Goal: Task Accomplishment & Management: Manage account settings

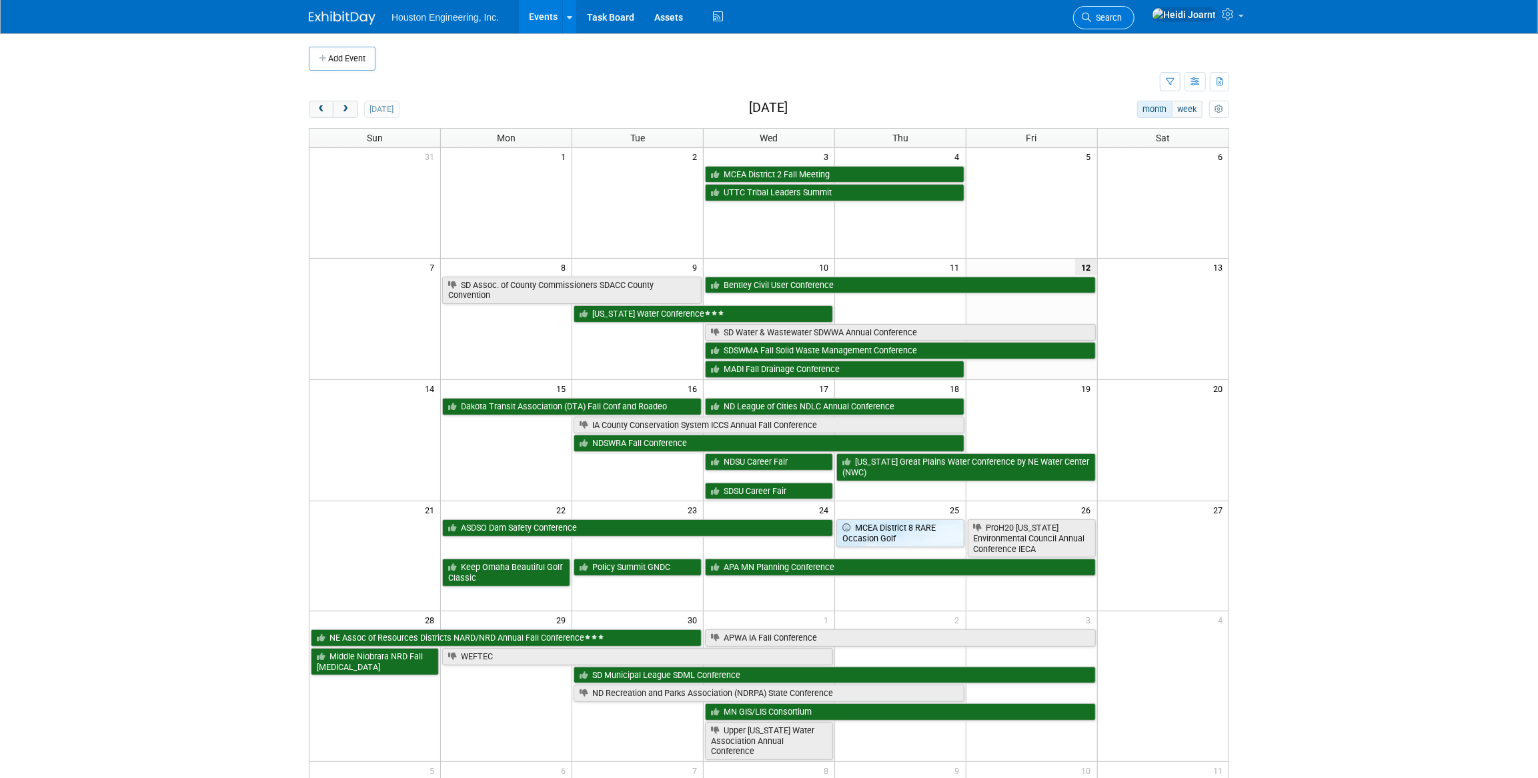
click at [1121, 14] on span "Search" at bounding box center [1106, 18] width 31 height 10
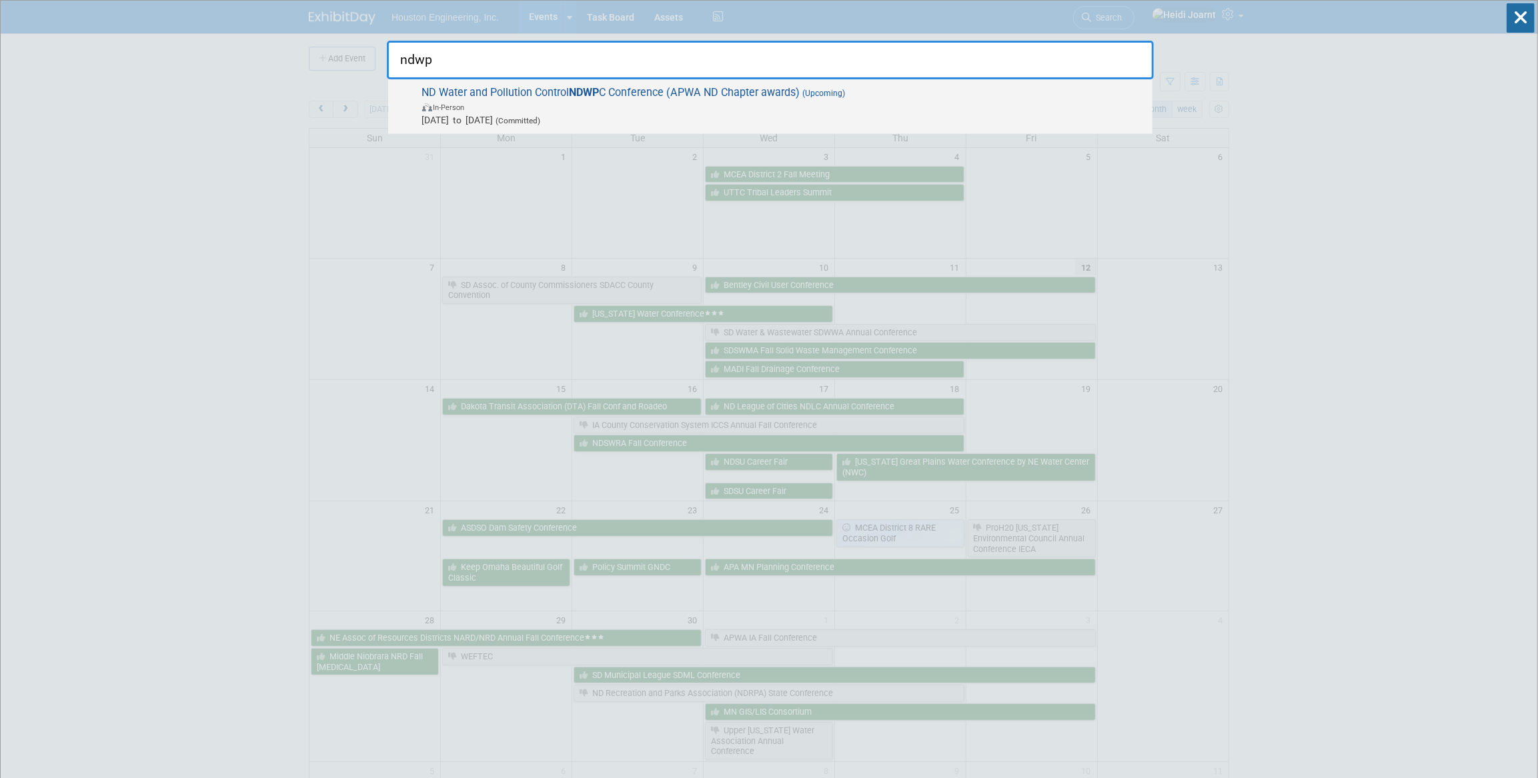
type input "ndwp"
click at [913, 93] on span "ND Water and Pollution Control NDWP C Conference (APWA ND Chapter awards) (Upco…" at bounding box center [781, 106] width 727 height 41
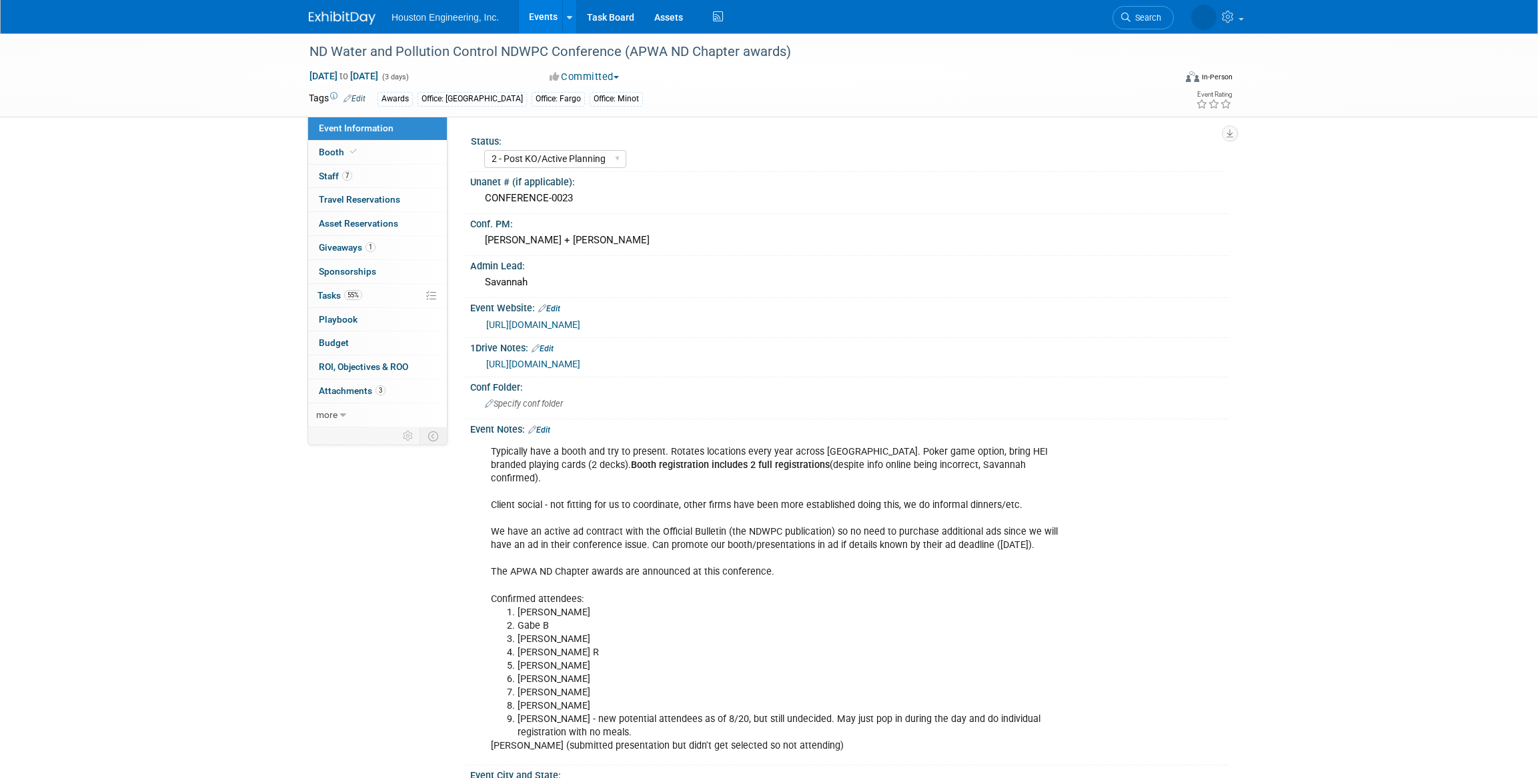
select select "2 - Post KO/Active Planning"
select select "Yes"
select select "Mun. Infrastructure"
click at [369, 299] on link "55% Tasks 55%" at bounding box center [377, 295] width 139 height 23
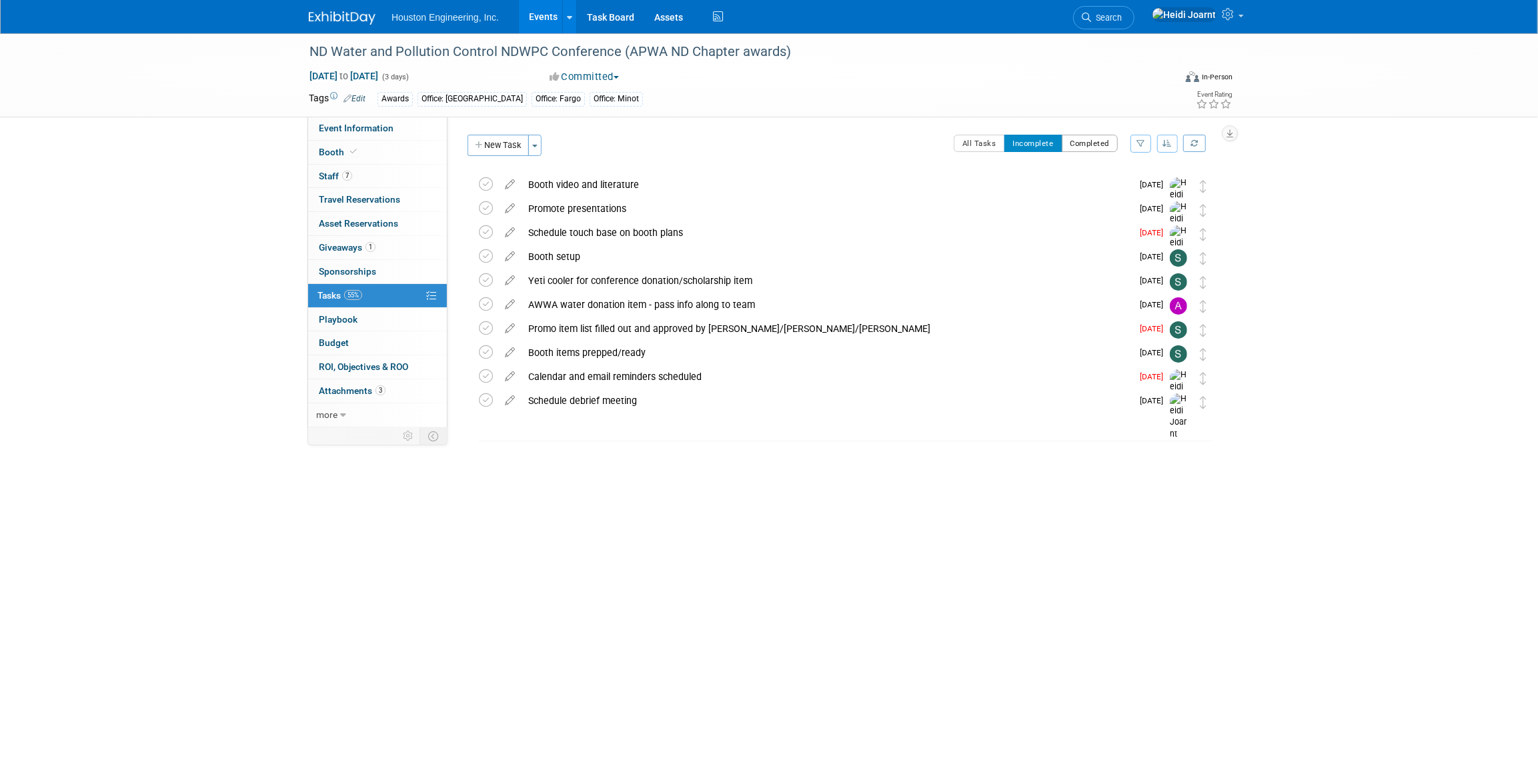
click at [1101, 141] on button "Completed" at bounding box center [1089, 143] width 57 height 17
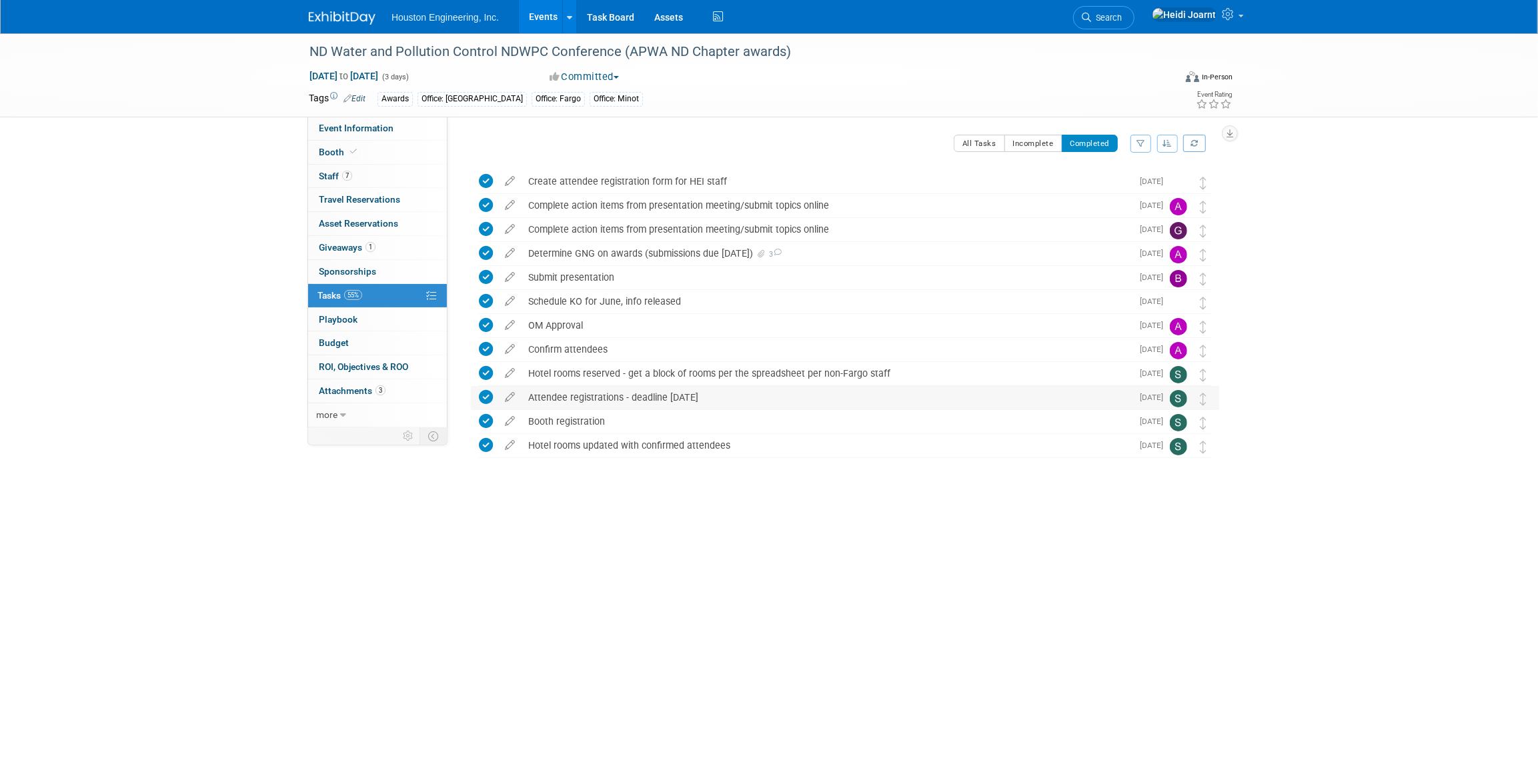
click at [727, 395] on div "Attendee registrations - deadline [DATE]" at bounding box center [826, 397] width 610 height 23
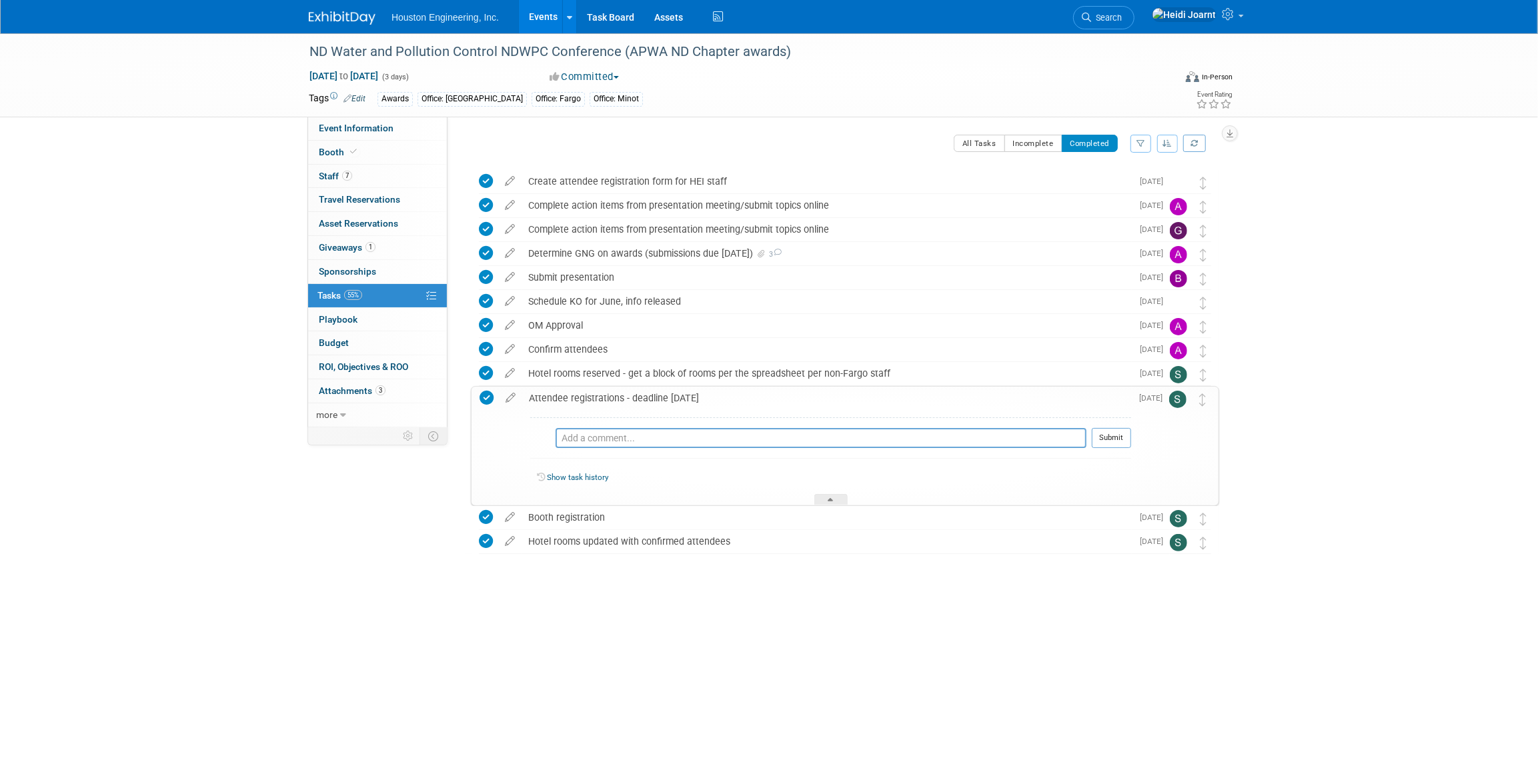
click at [583, 473] on link "Show task history" at bounding box center [577, 477] width 61 height 9
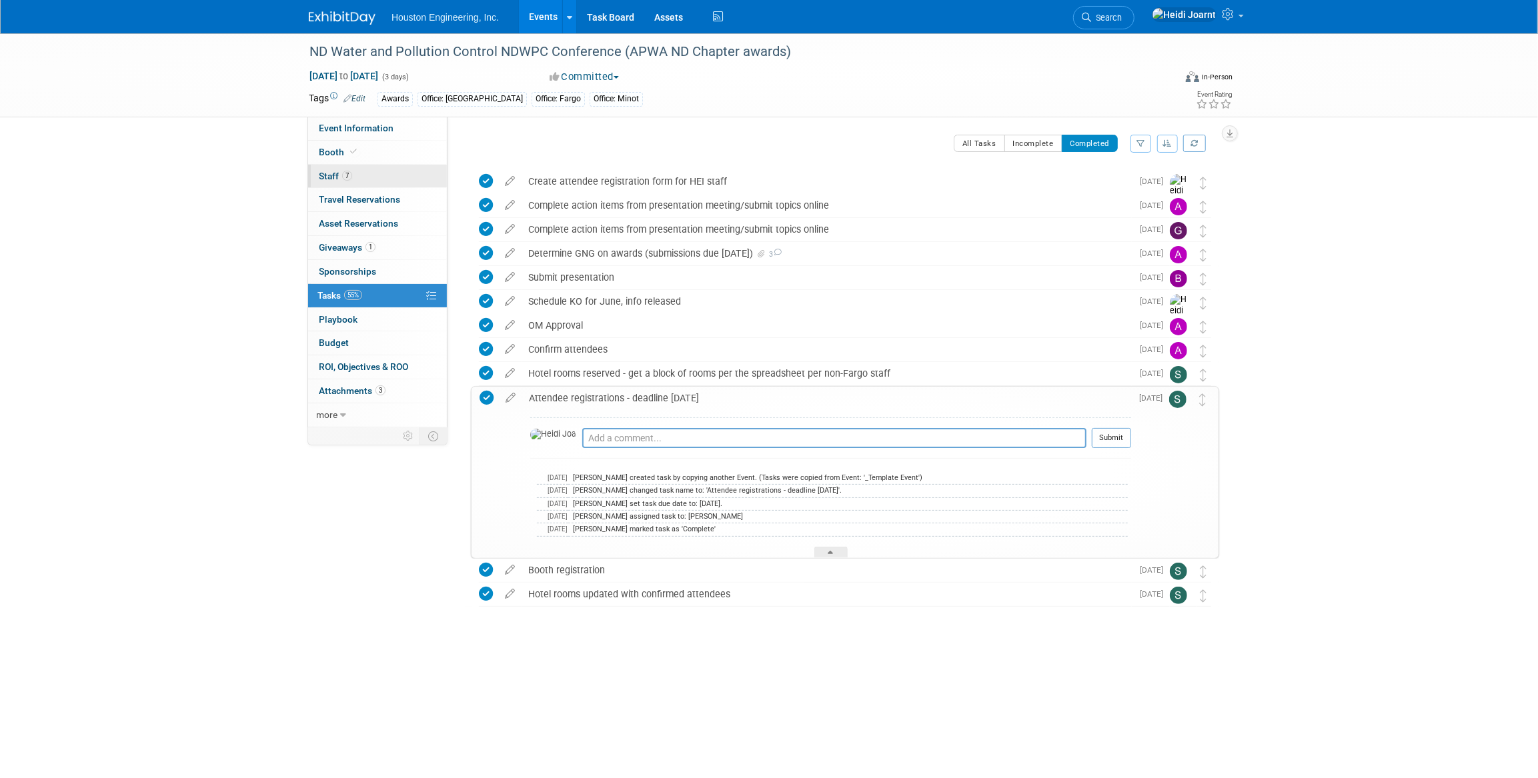
click at [381, 169] on link "7 Staff 7" at bounding box center [377, 176] width 139 height 23
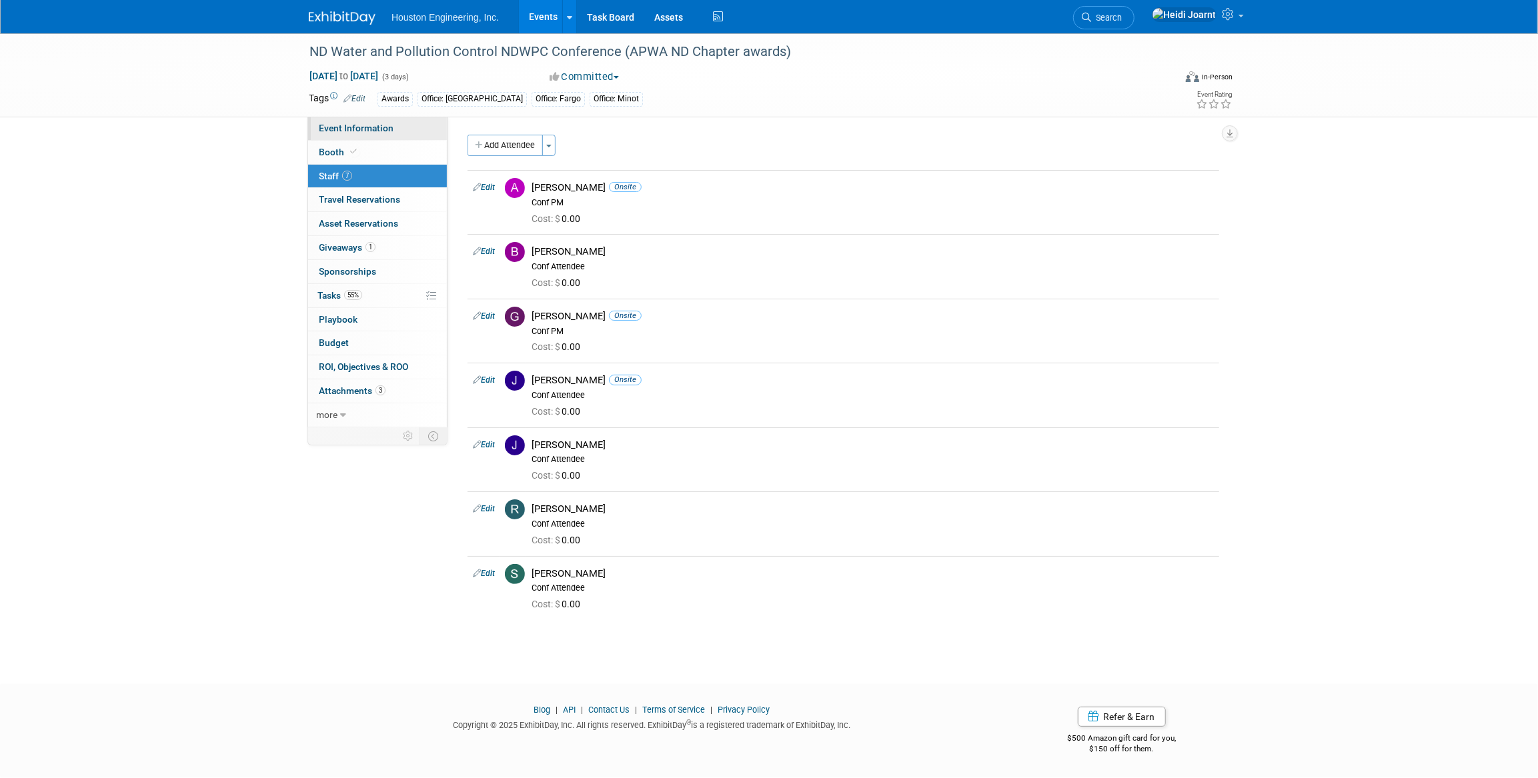
click at [372, 131] on span "Event Information" at bounding box center [356, 128] width 75 height 11
select select "2 - Post KO/Active Planning"
select select "Yes"
select select "Mun. Infrastructure"
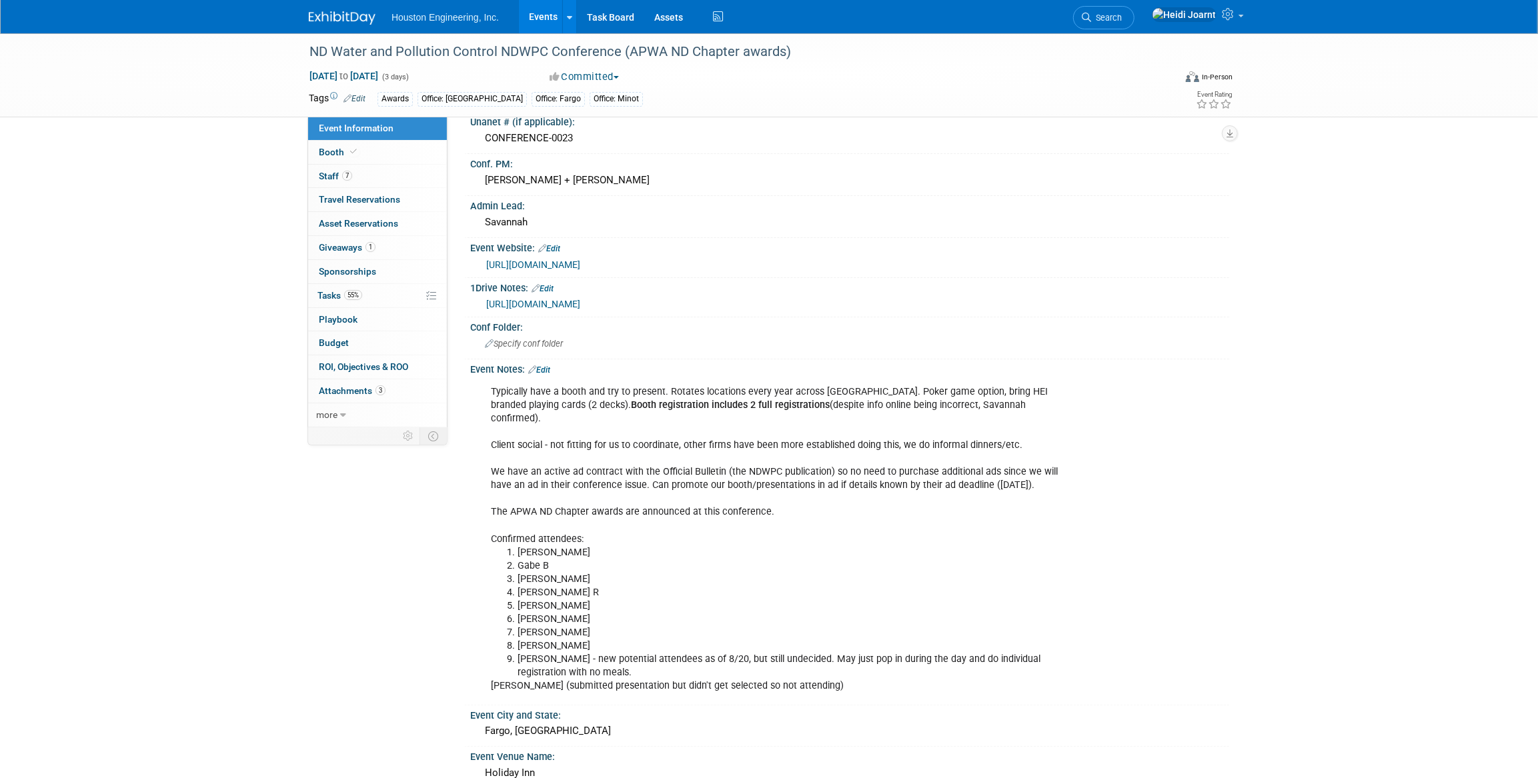
scroll to position [121, 0]
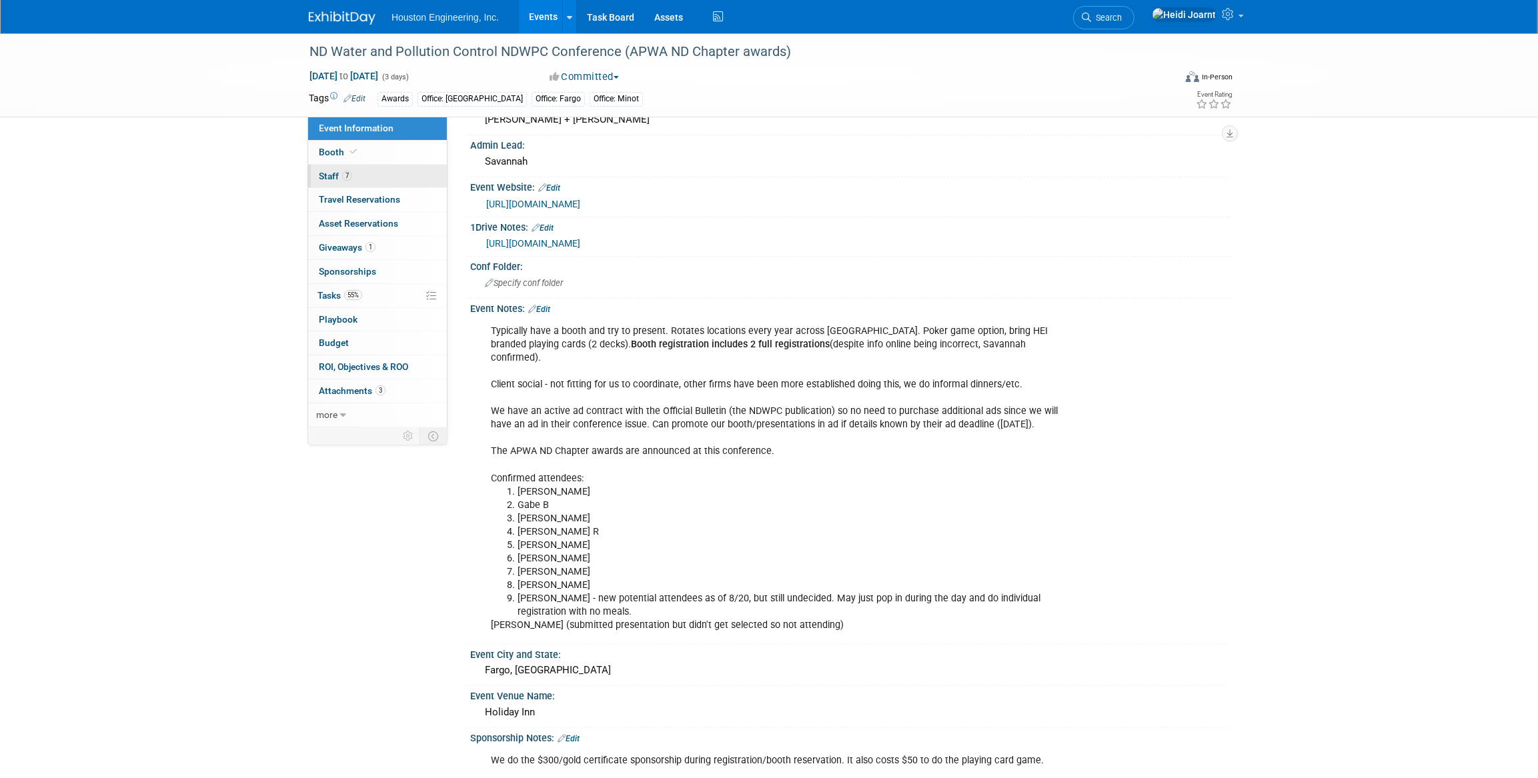
click at [376, 175] on link "7 Staff 7" at bounding box center [377, 176] width 139 height 23
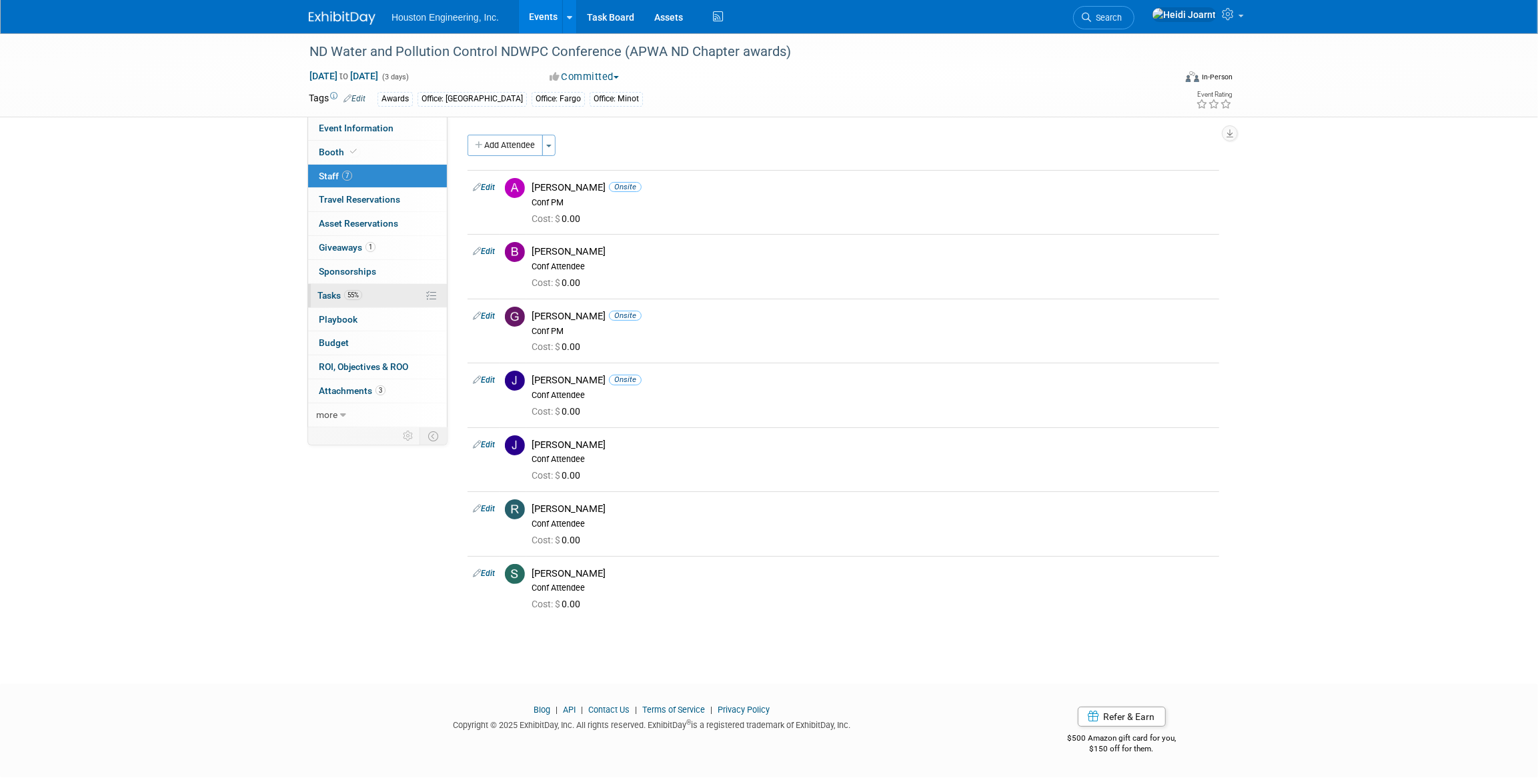
click at [382, 300] on link "55% Tasks 55%" at bounding box center [377, 295] width 139 height 23
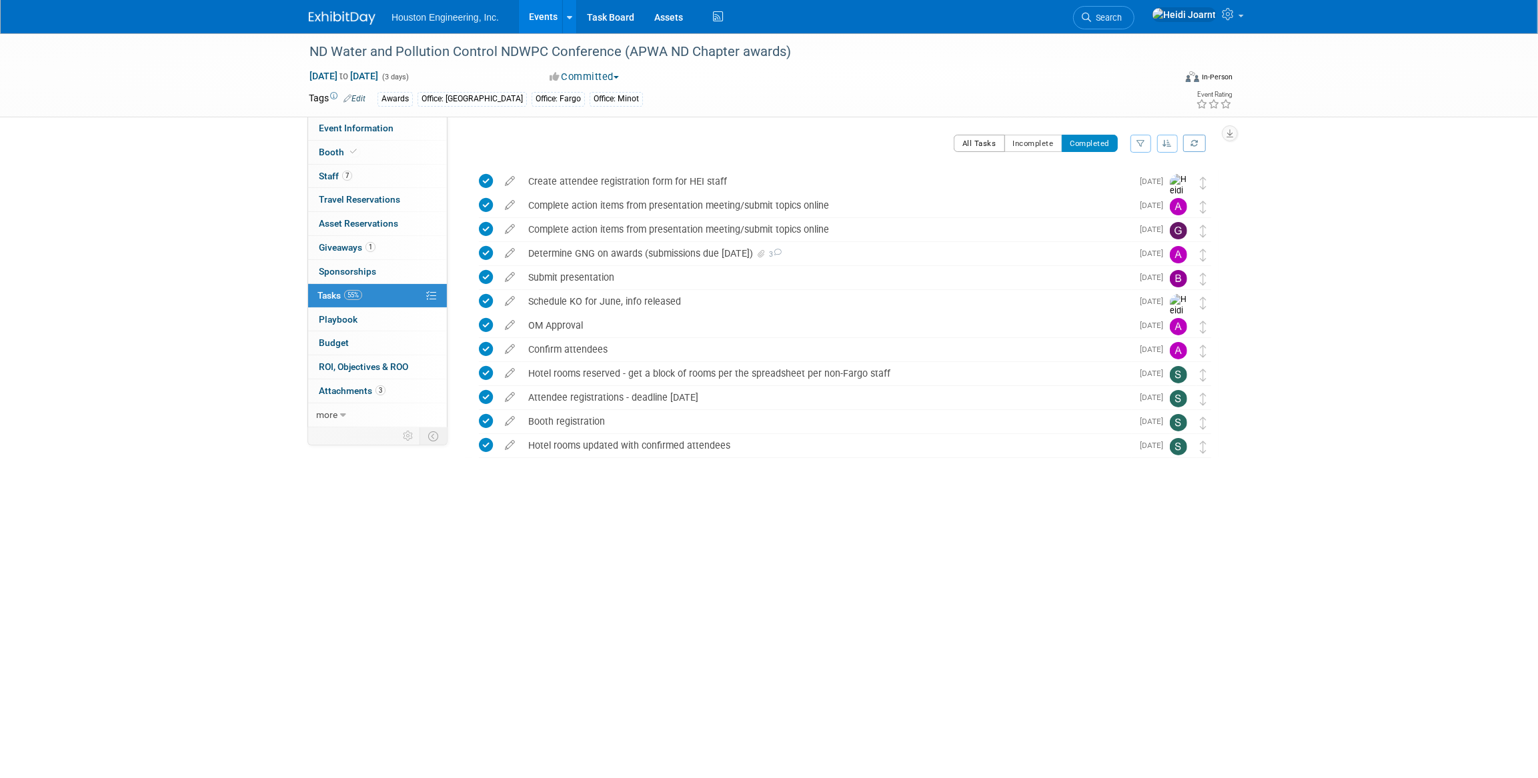
click at [989, 136] on button "All Tasks" at bounding box center [978, 143] width 51 height 17
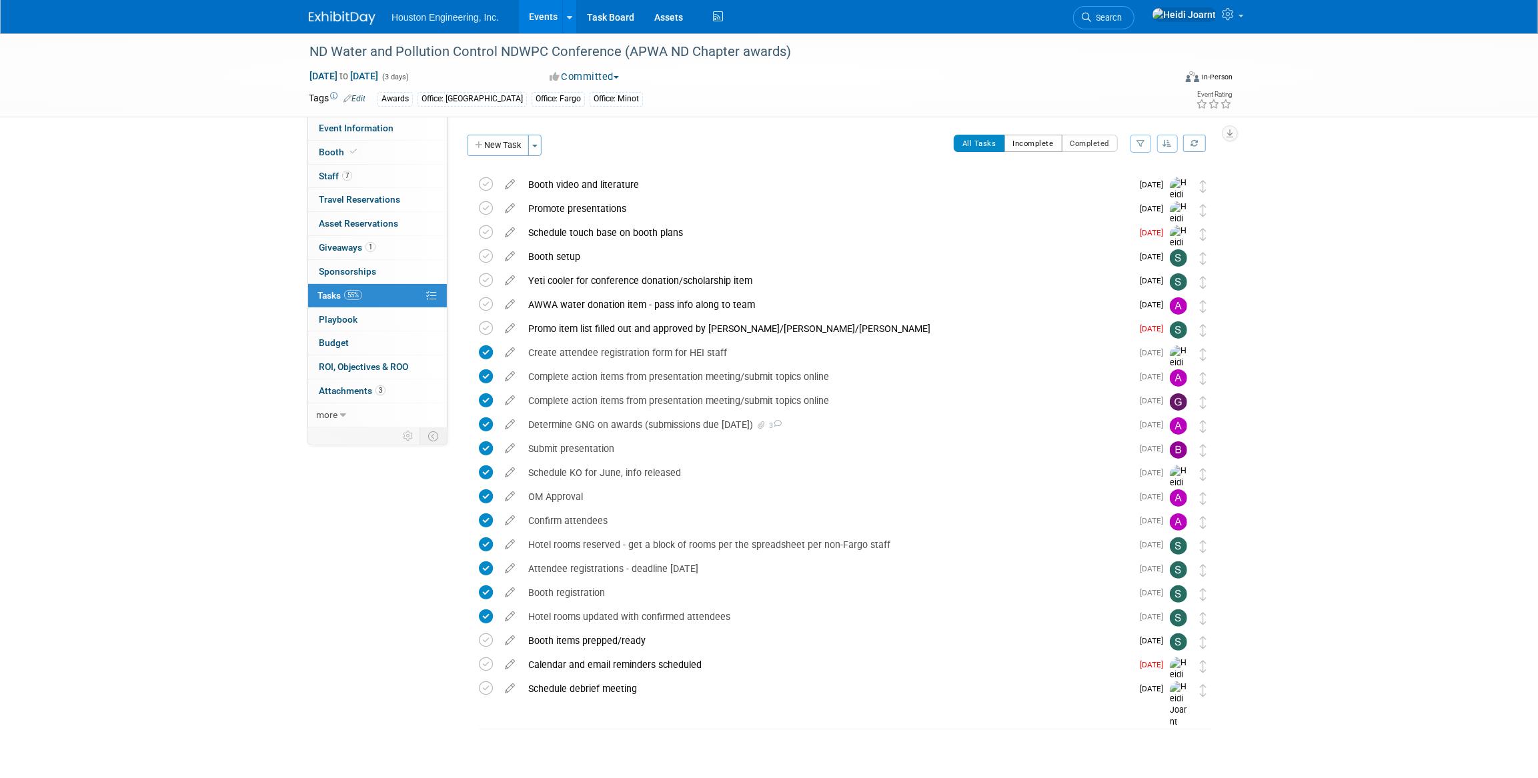
click at [1051, 143] on button "Incomplete" at bounding box center [1033, 143] width 58 height 17
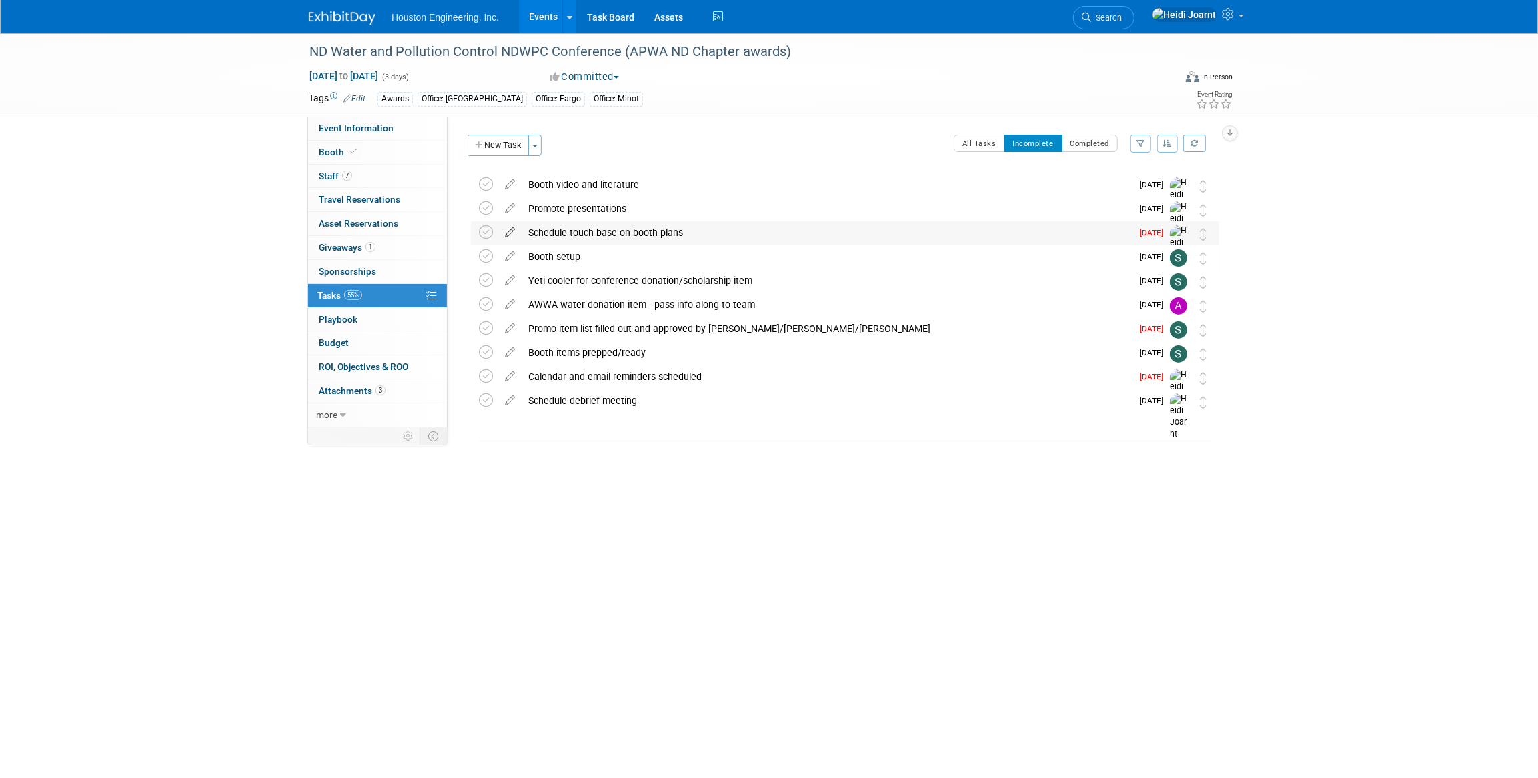
click at [509, 235] on icon at bounding box center [509, 229] width 23 height 17
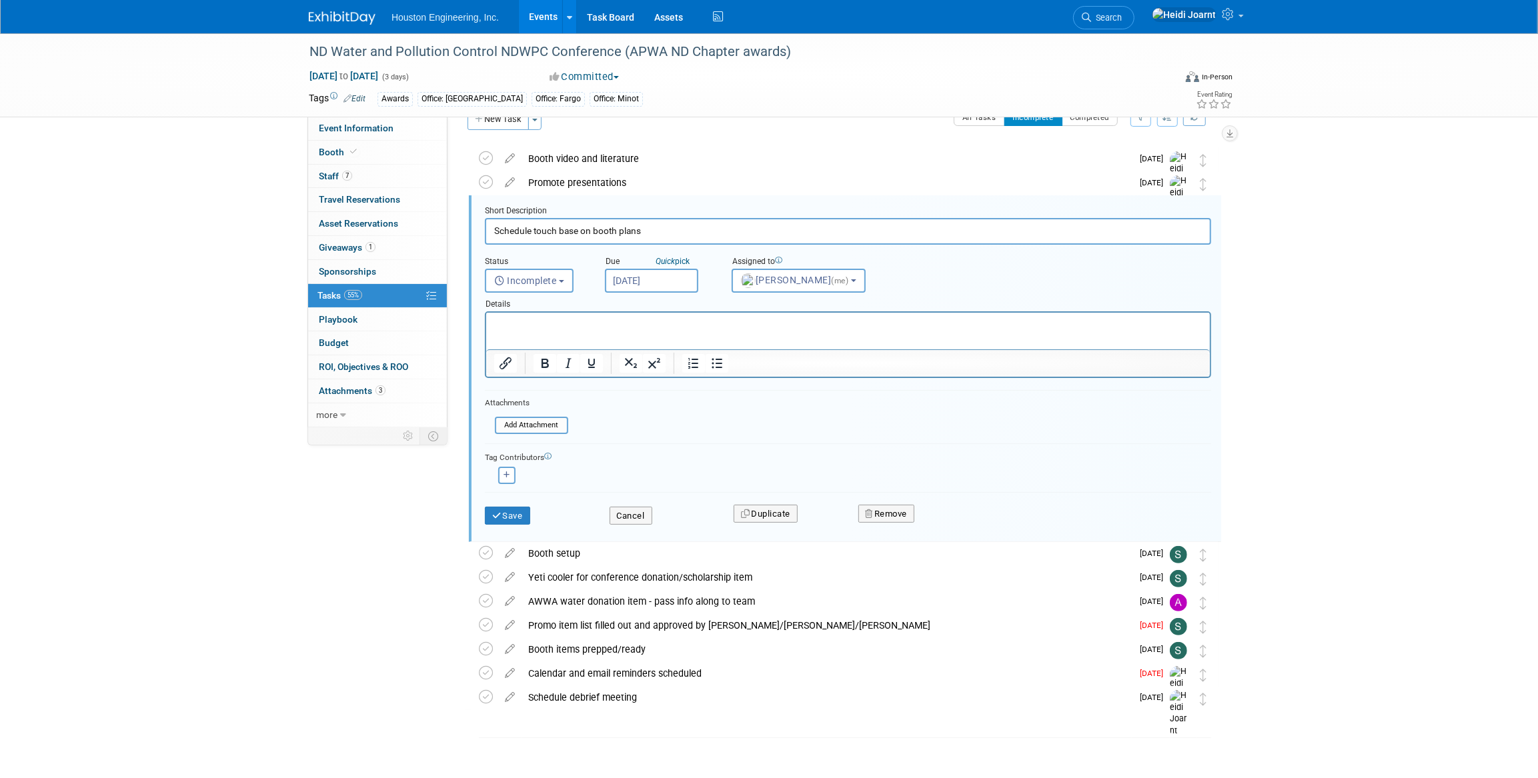
click at [373, 595] on div "Event Information Event Info Booth Booth 7 Staff 7 Staff 0 Travel Reservations …" at bounding box center [769, 385] width 940 height 757
click at [639, 514] on button "Cancel" at bounding box center [630, 516] width 43 height 19
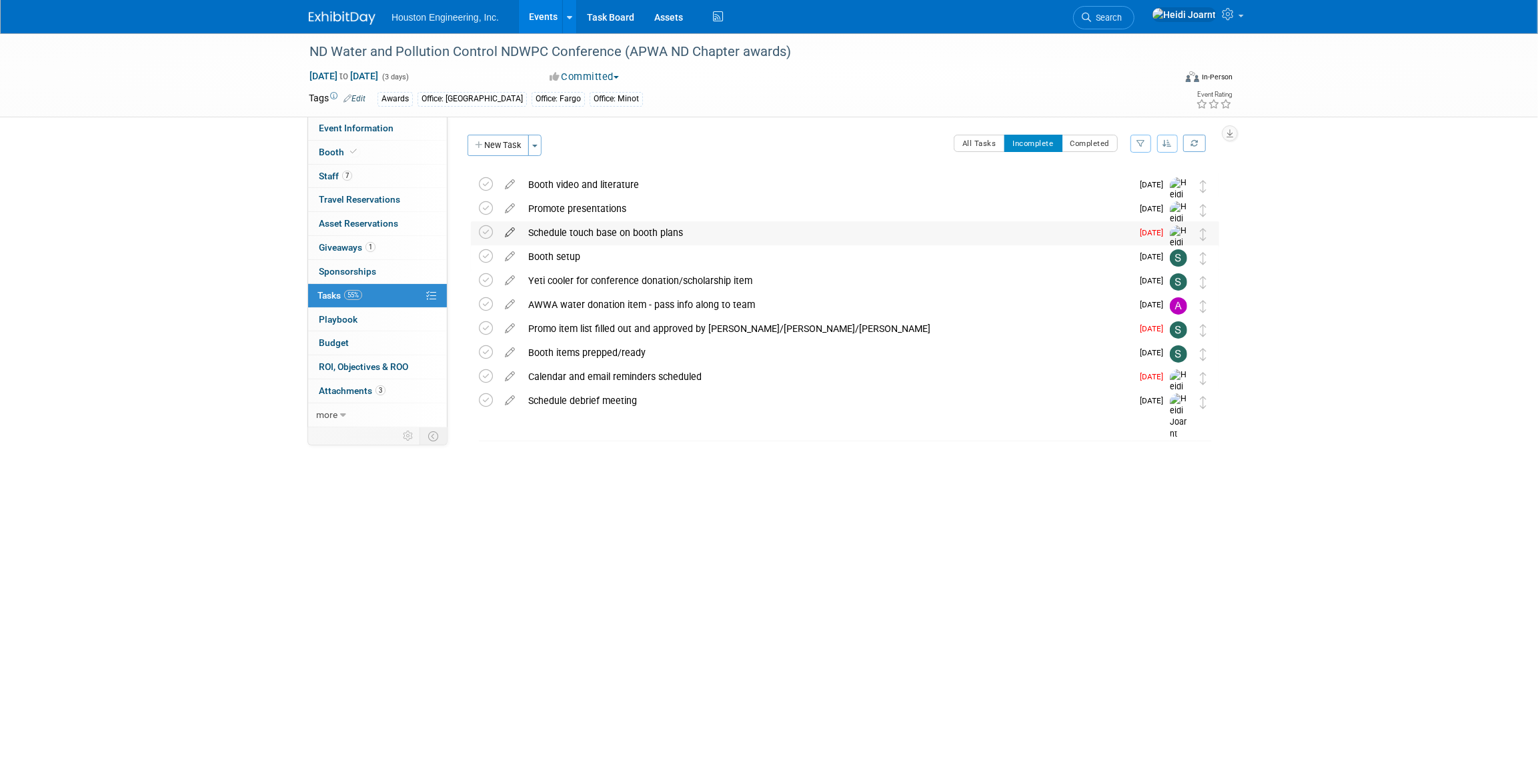
click at [511, 233] on icon at bounding box center [509, 229] width 23 height 17
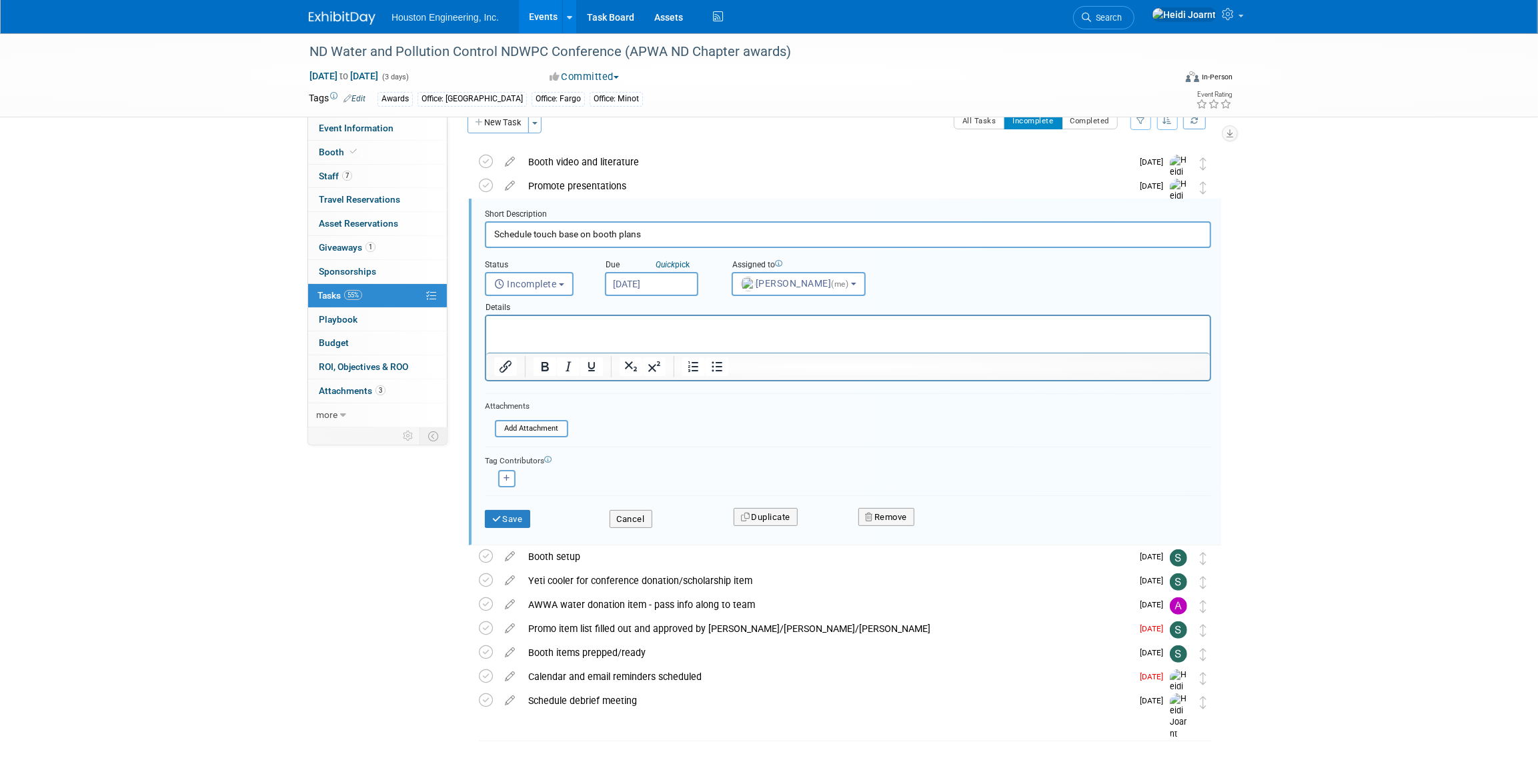
scroll to position [26, 0]
click at [667, 286] on input "Sep 4, 2025" at bounding box center [651, 281] width 93 height 24
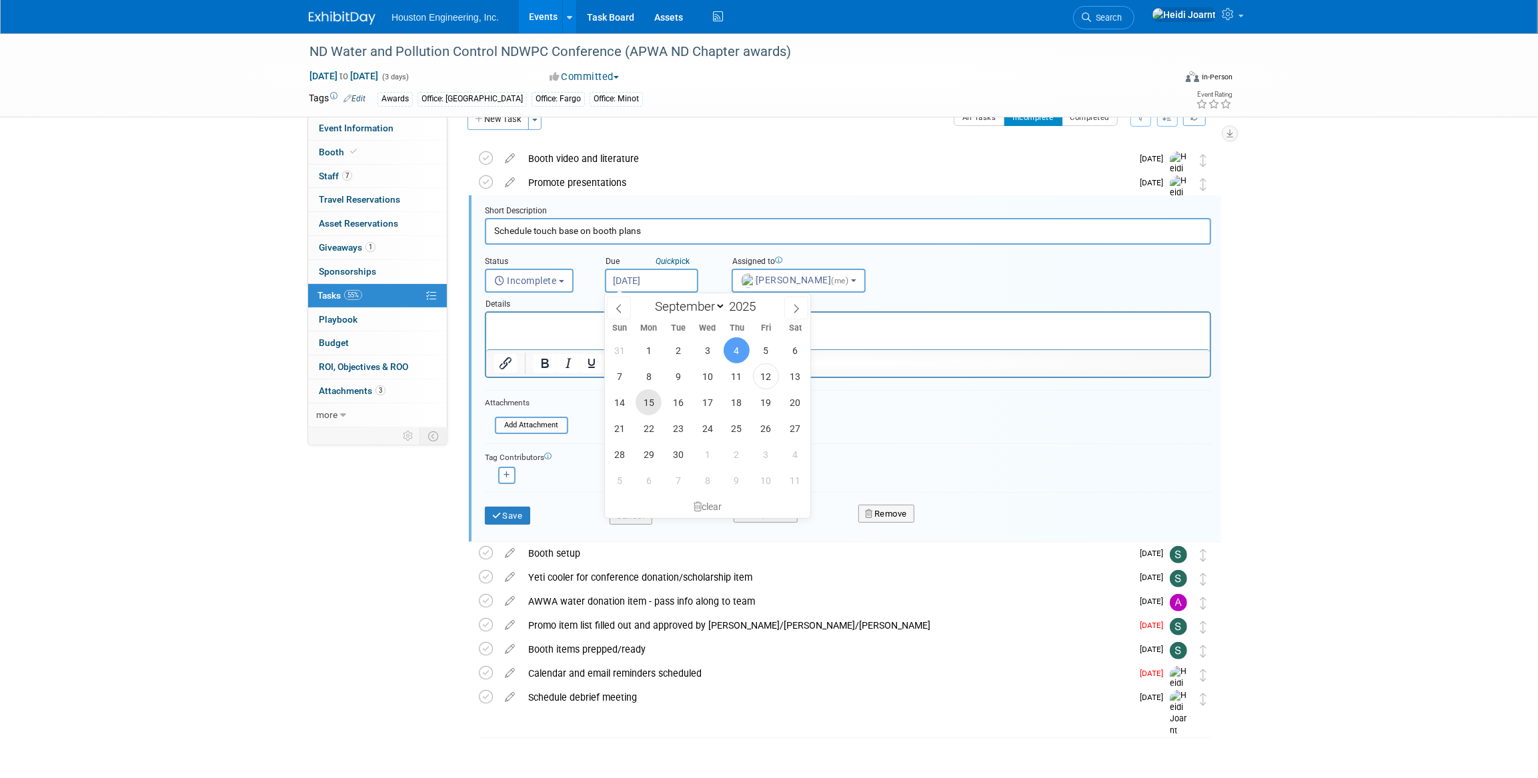
click at [647, 405] on span "15" at bounding box center [648, 402] width 26 height 26
type input "Sep 15, 2025"
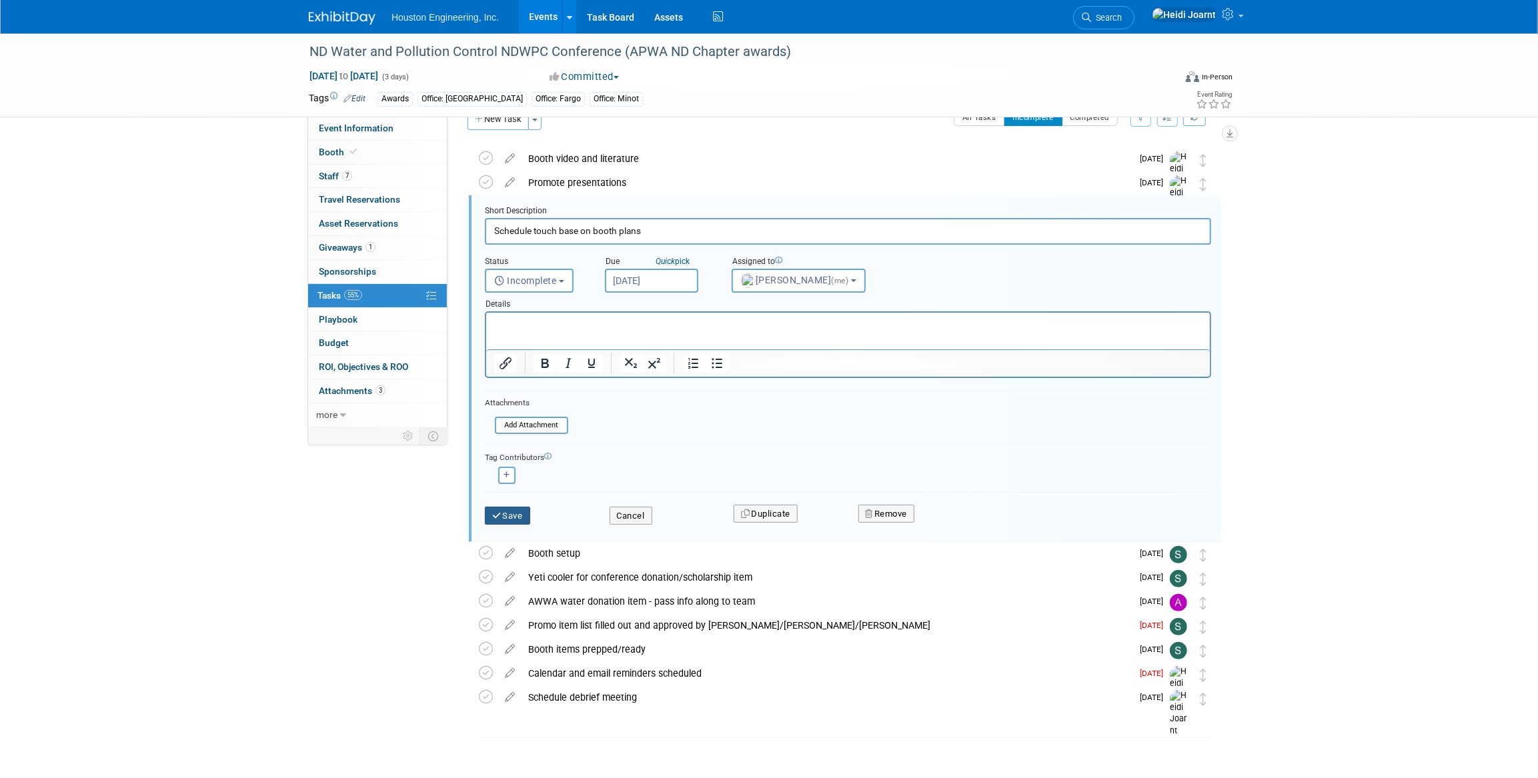
click at [520, 513] on button "Save" at bounding box center [507, 516] width 45 height 19
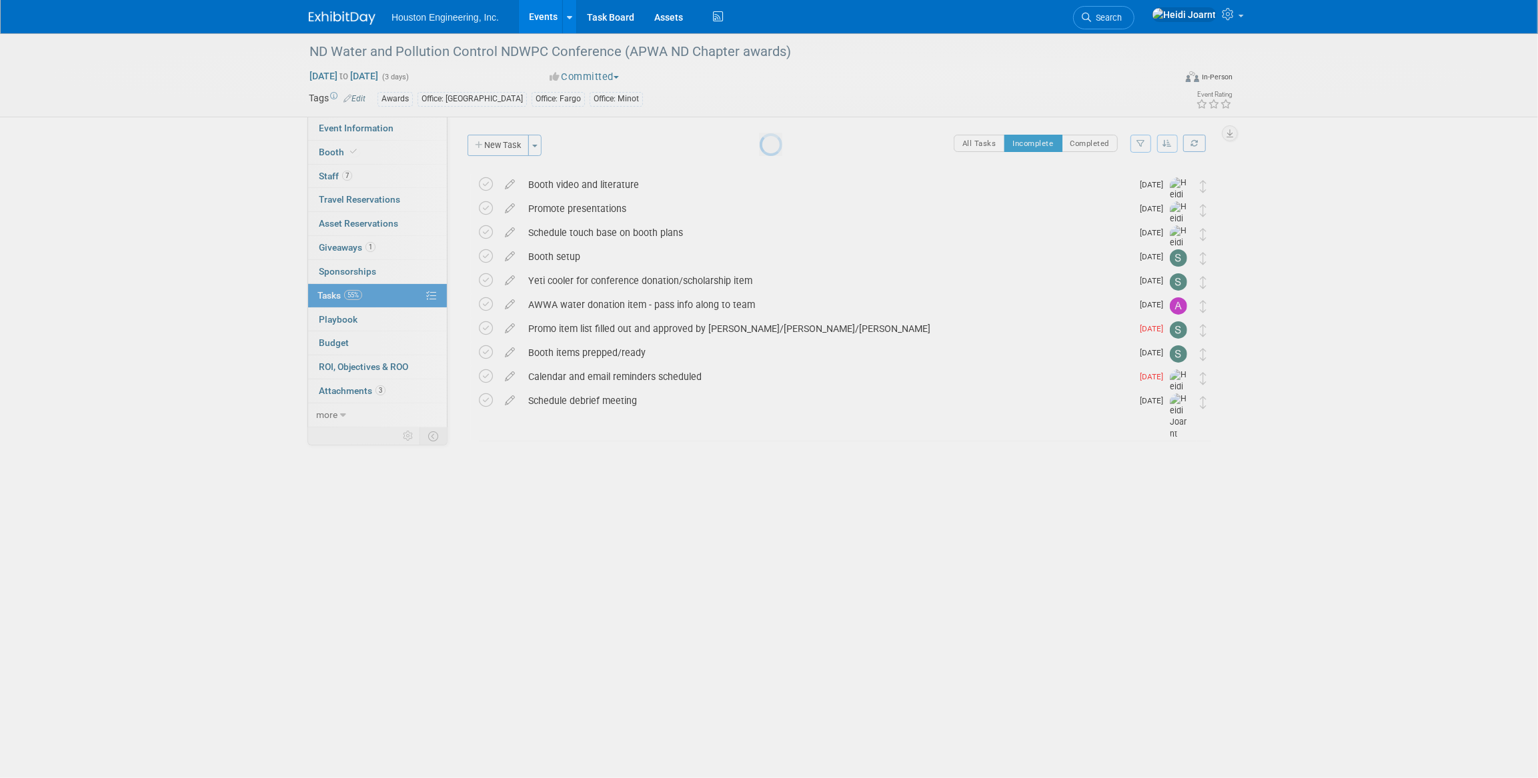
scroll to position [0, 0]
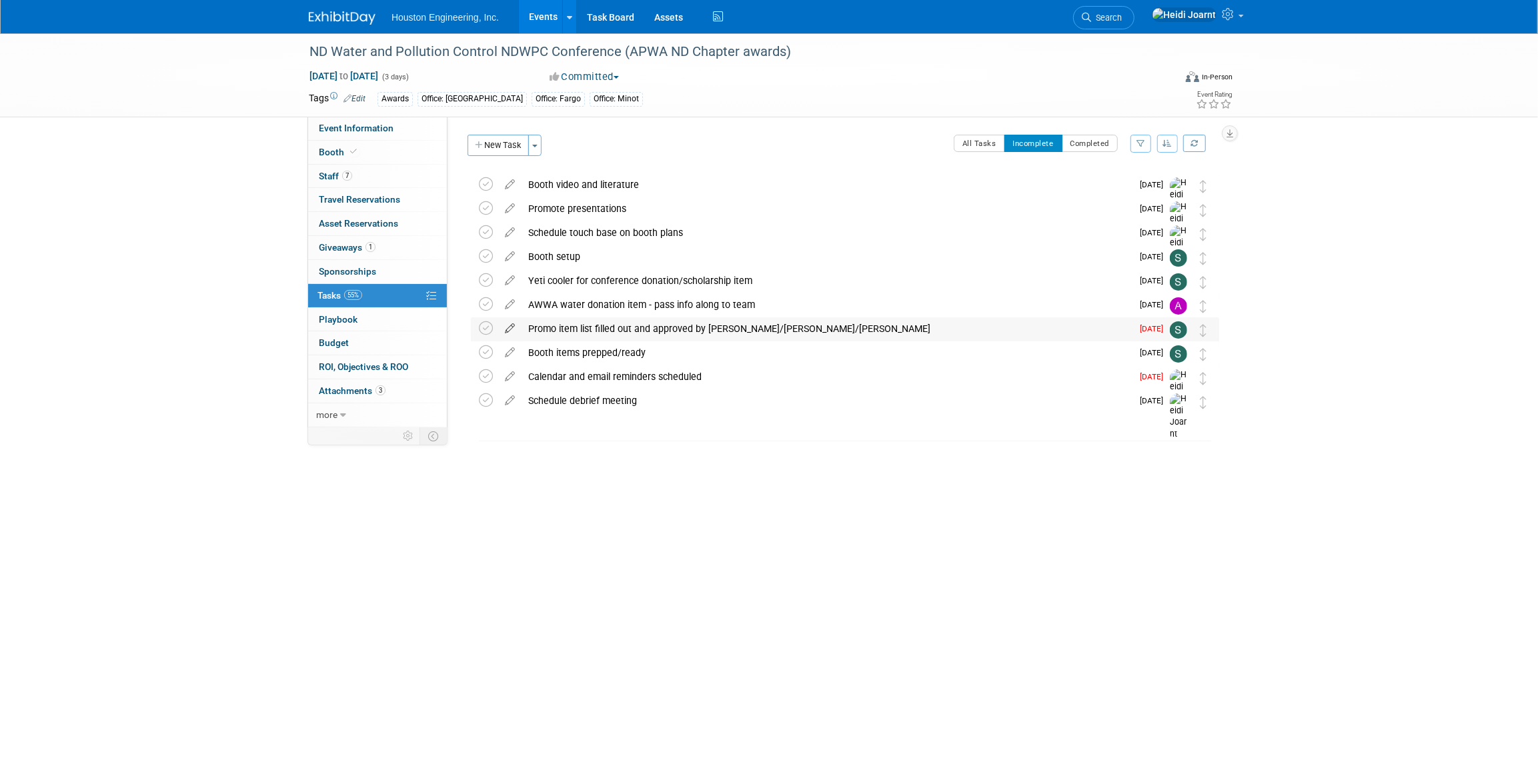
click at [507, 329] on icon at bounding box center [509, 325] width 23 height 17
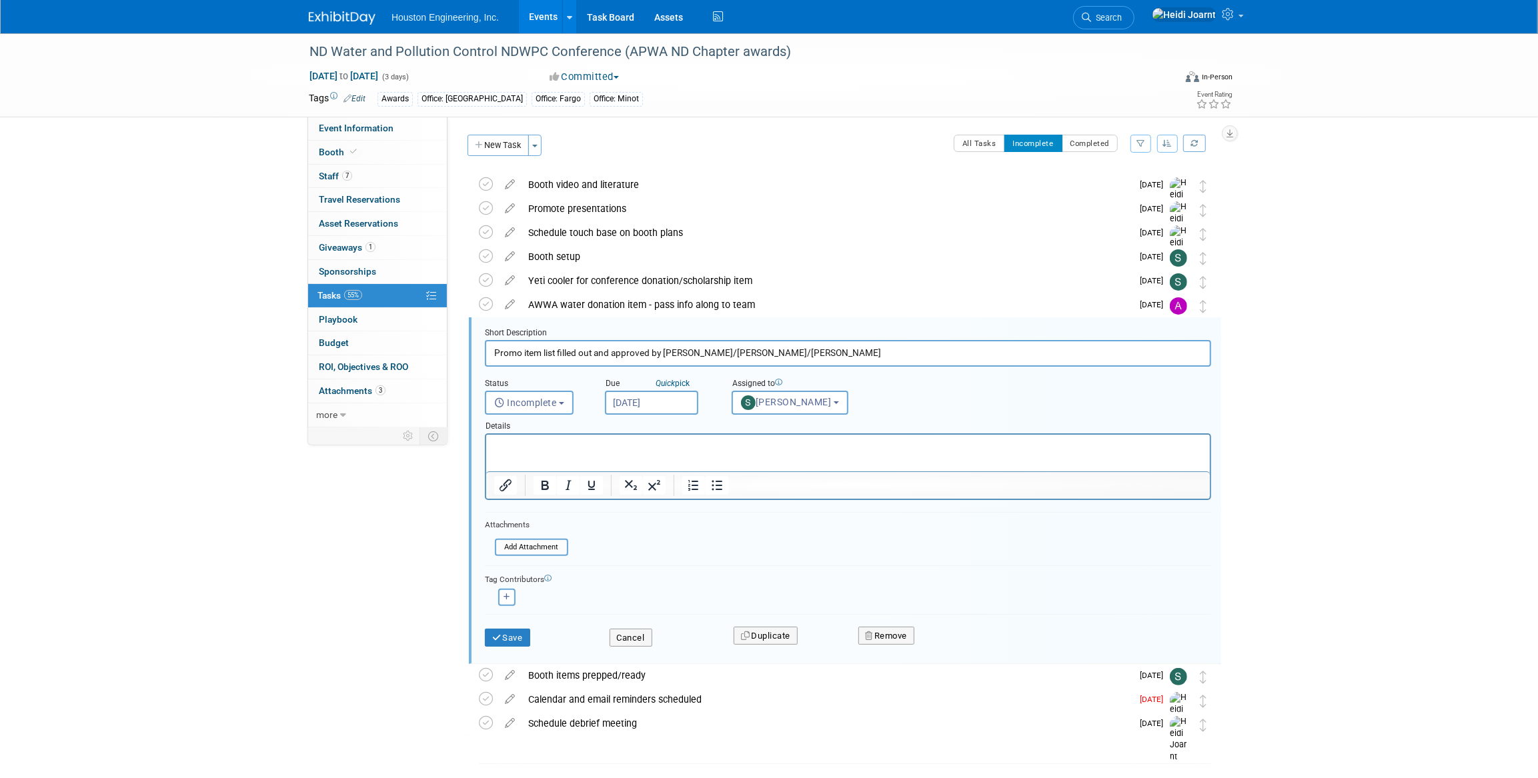
scroll to position [39, 0]
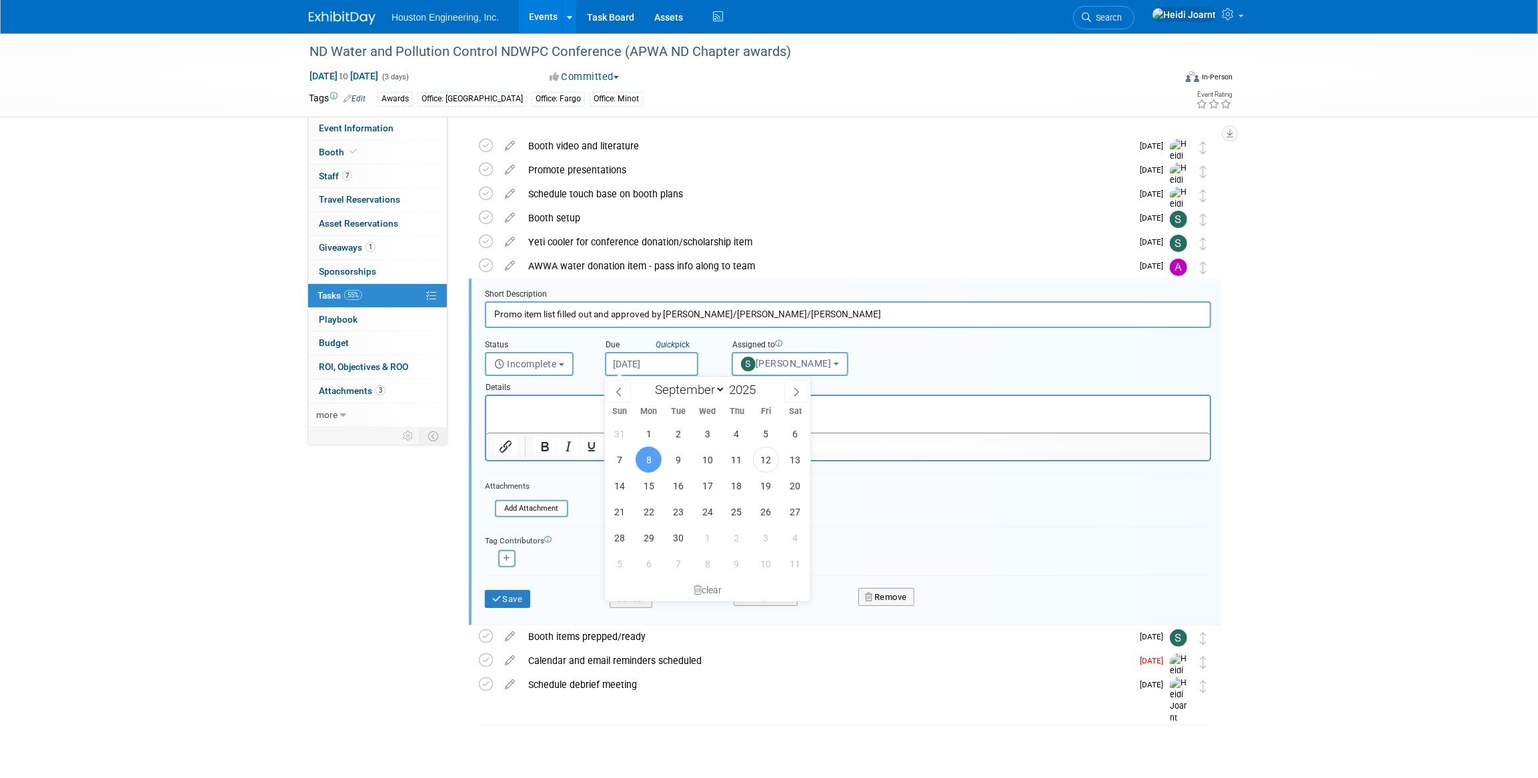
click at [671, 358] on input "Sep 8, 2025" at bounding box center [651, 364] width 93 height 24
click at [771, 529] on span "3" at bounding box center [766, 538] width 26 height 26
type input "Oct 3, 2025"
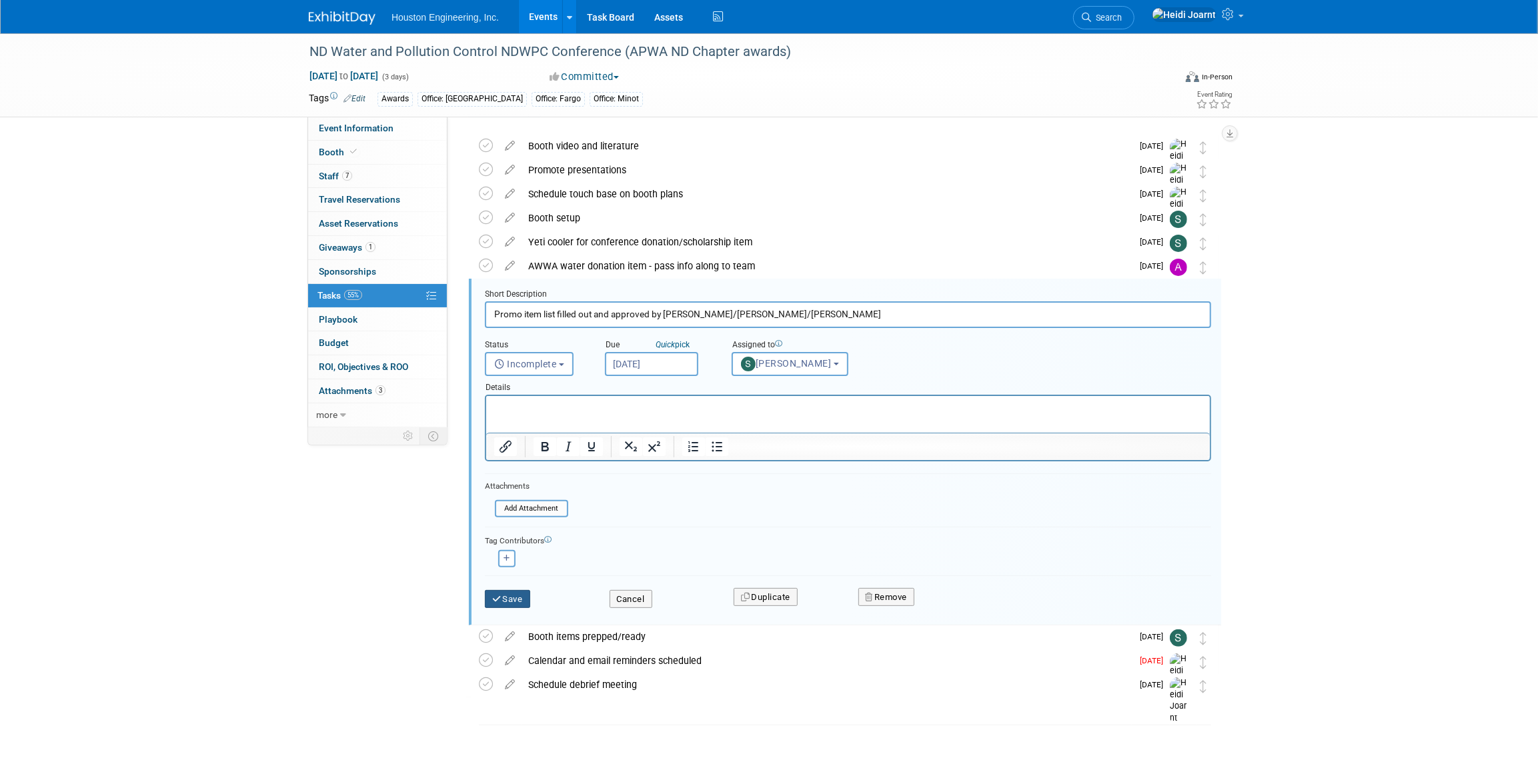
click at [513, 593] on button "Save" at bounding box center [507, 599] width 45 height 19
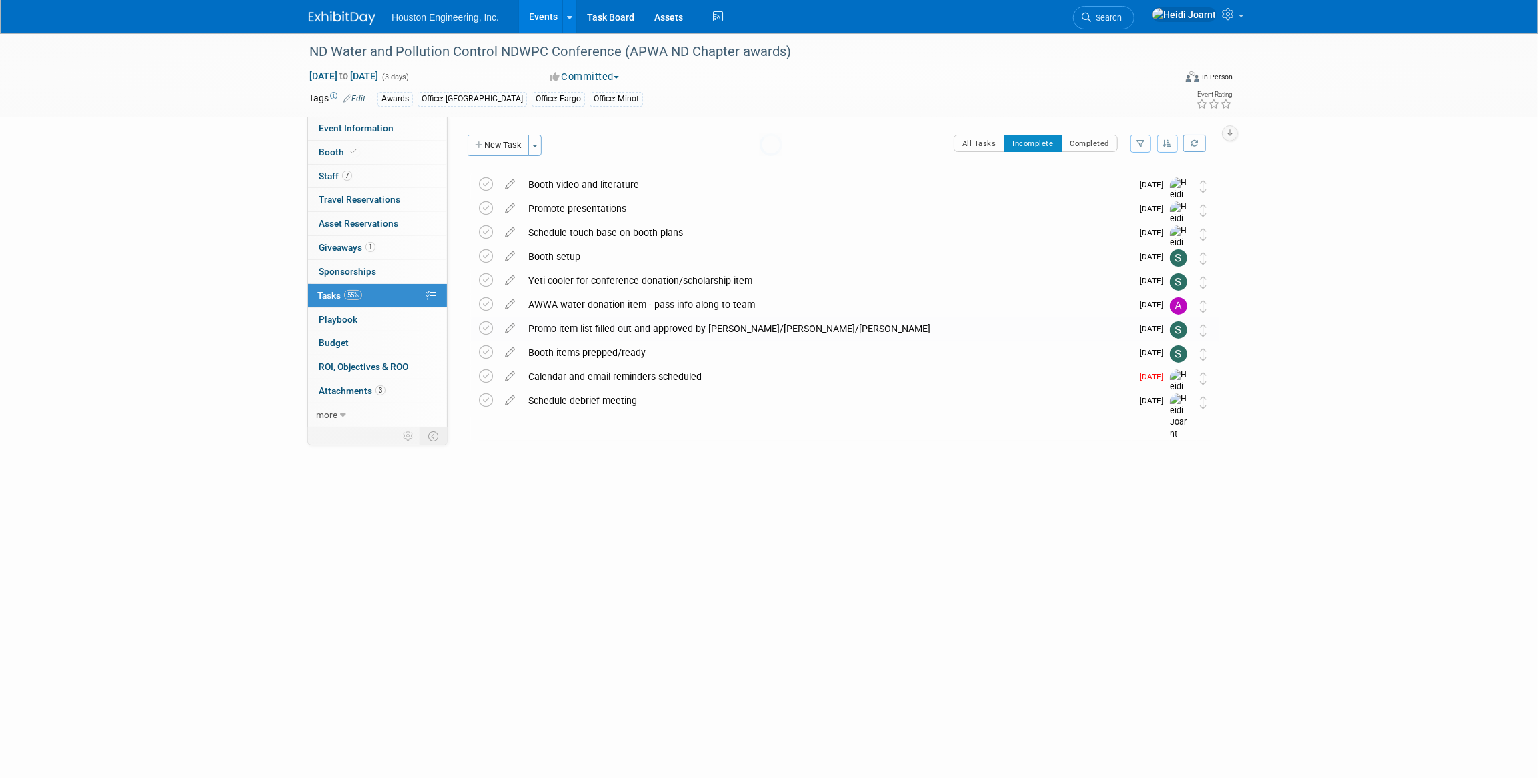
scroll to position [0, 0]
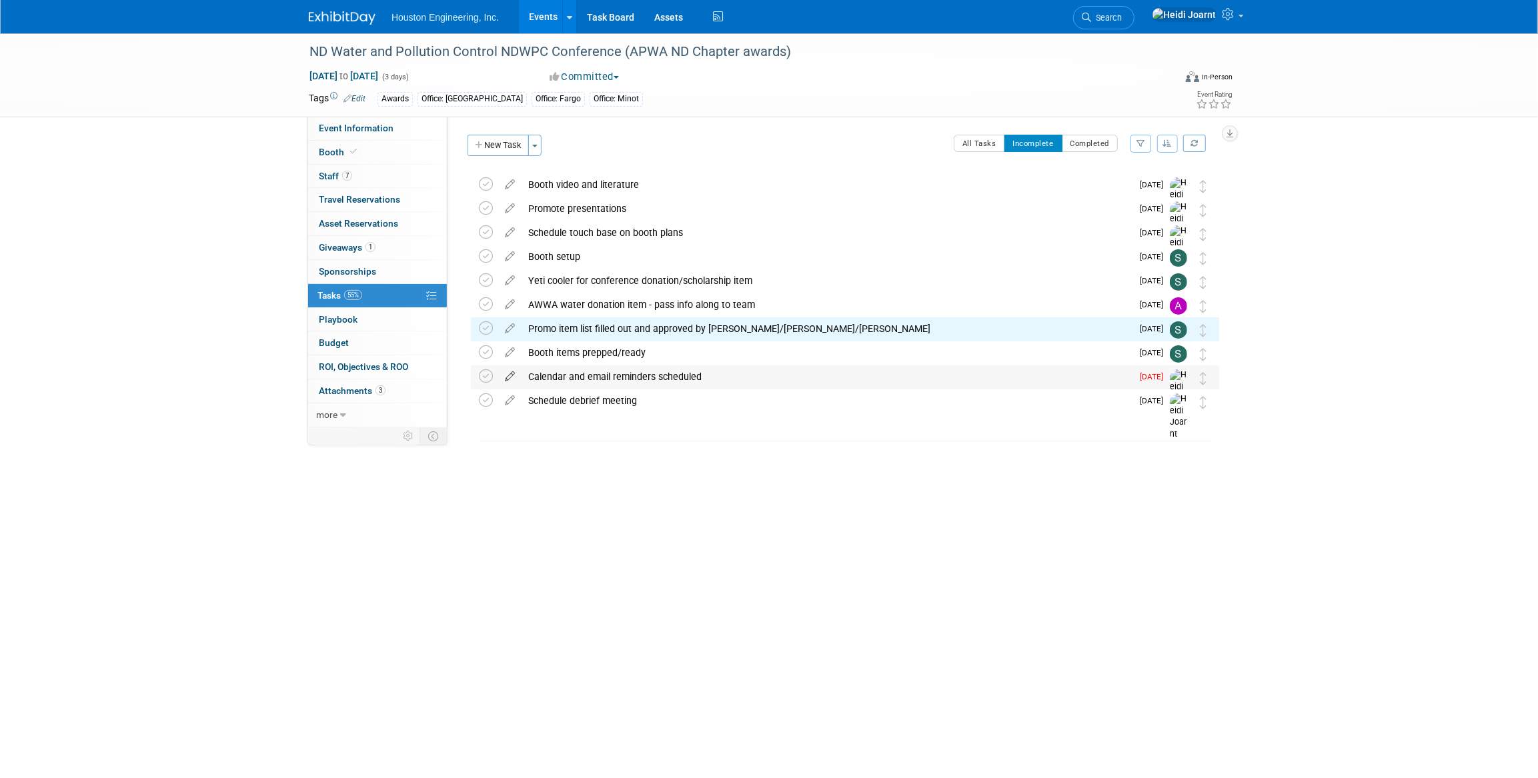
click at [509, 376] on icon at bounding box center [509, 373] width 23 height 17
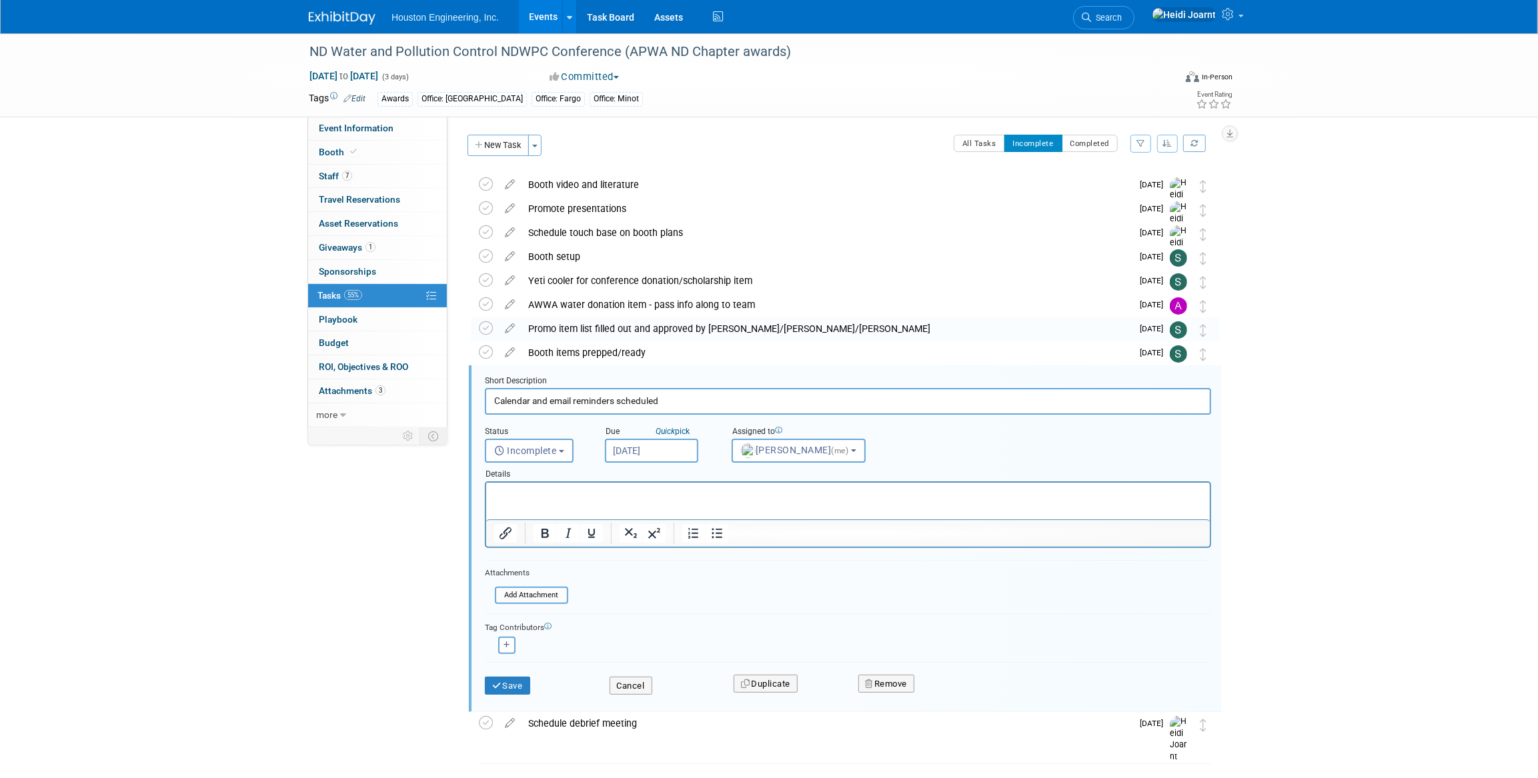
scroll to position [39, 0]
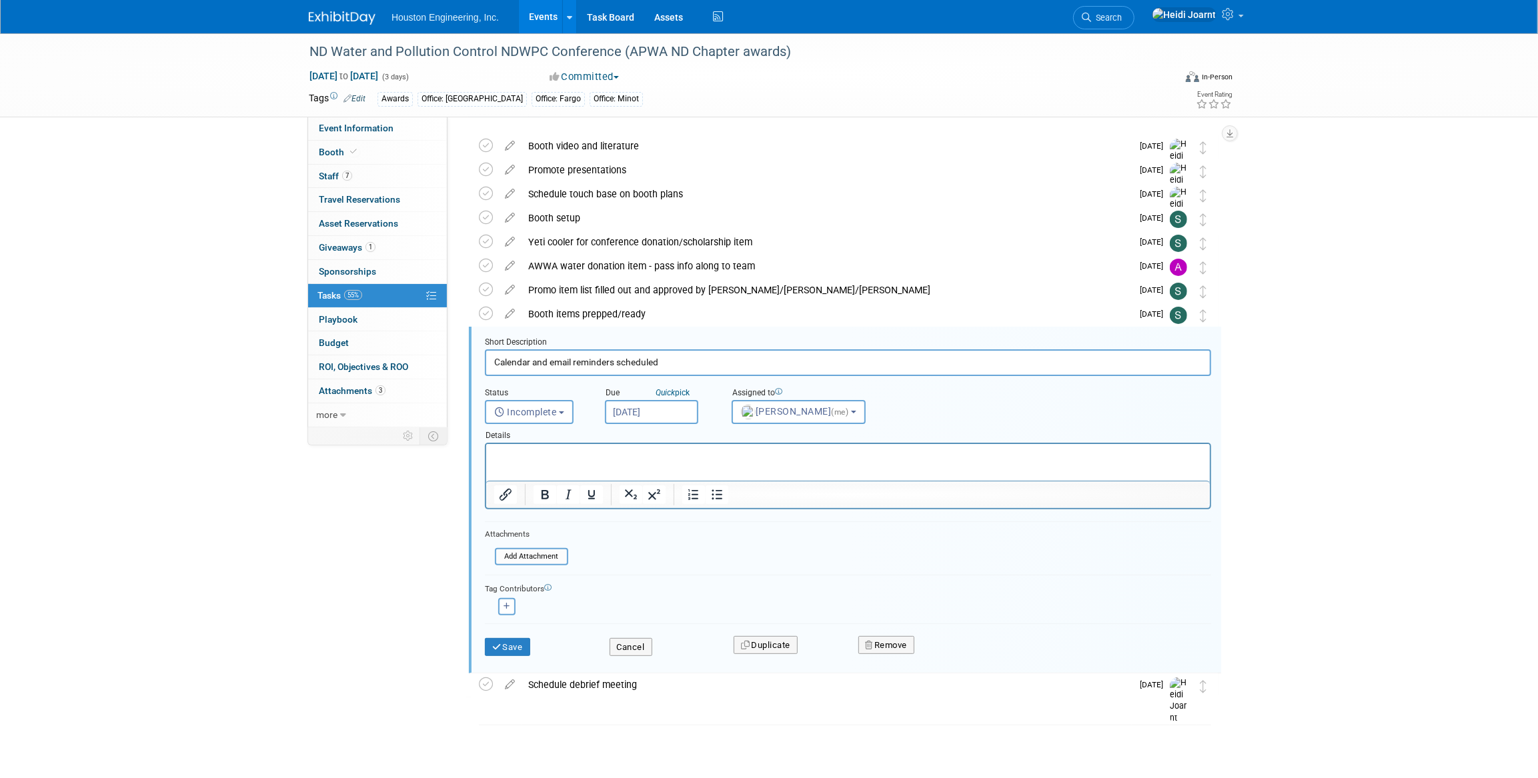
click at [645, 407] on input "Sep 5, 2025" at bounding box center [651, 412] width 93 height 24
click at [649, 530] on span "15" at bounding box center [648, 534] width 26 height 26
type input "Sep 15, 2025"
click at [526, 650] on button "Save" at bounding box center [507, 647] width 45 height 19
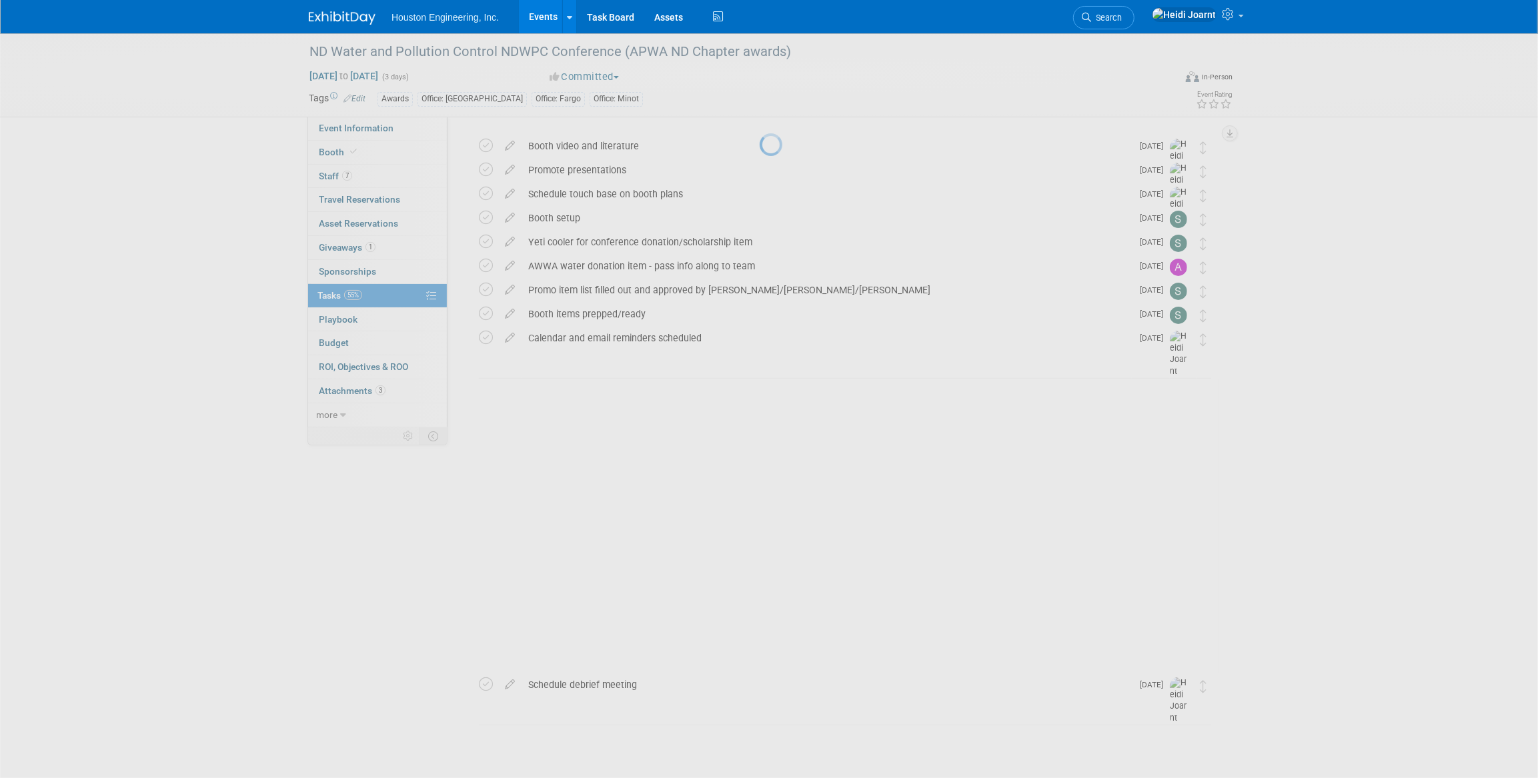
scroll to position [0, 0]
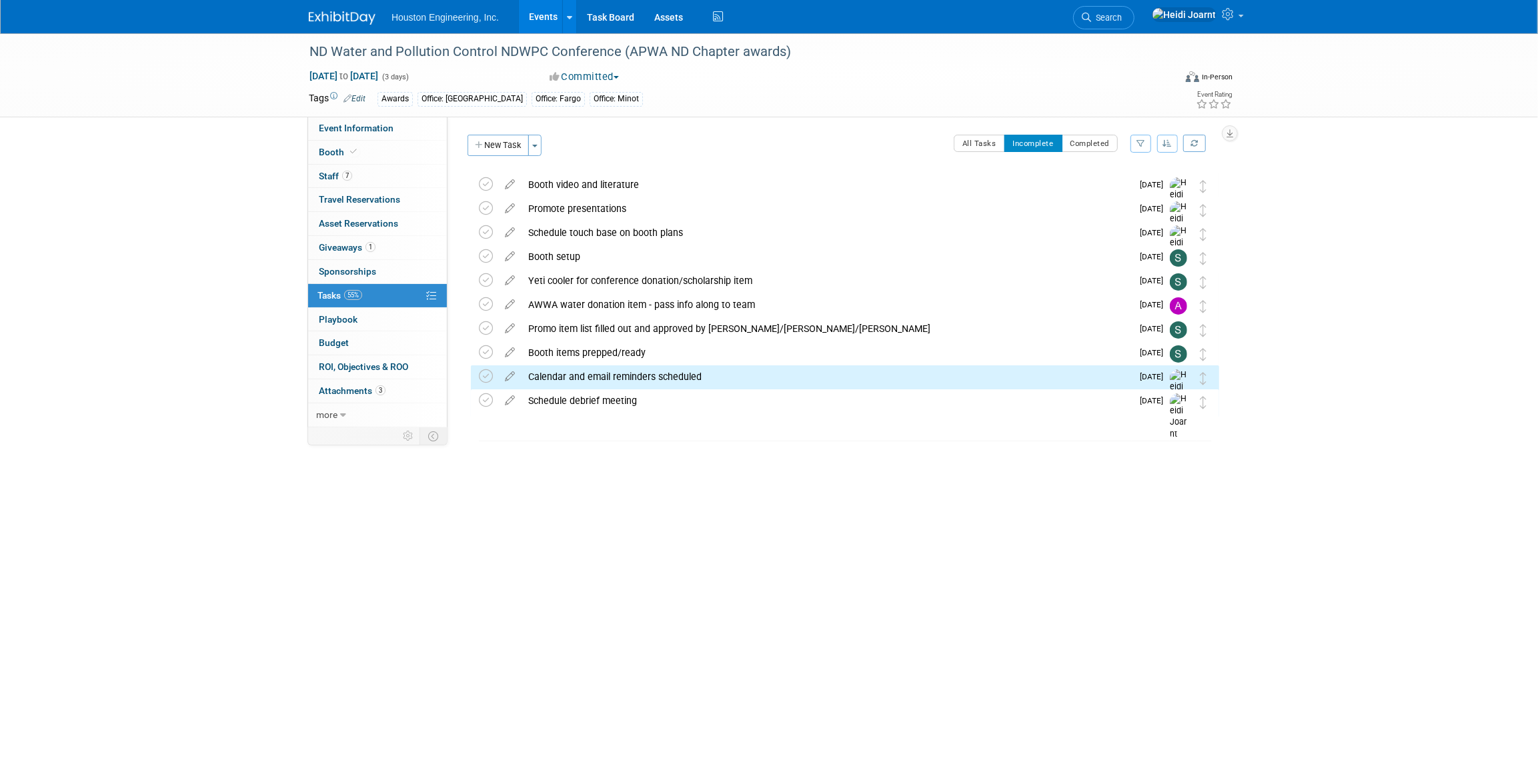
click at [348, 622] on div "ND Water and Pollution Control NDWPC Conference (APWA ND Chapter awards) Oct 14…" at bounding box center [769, 344] width 1538 height 623
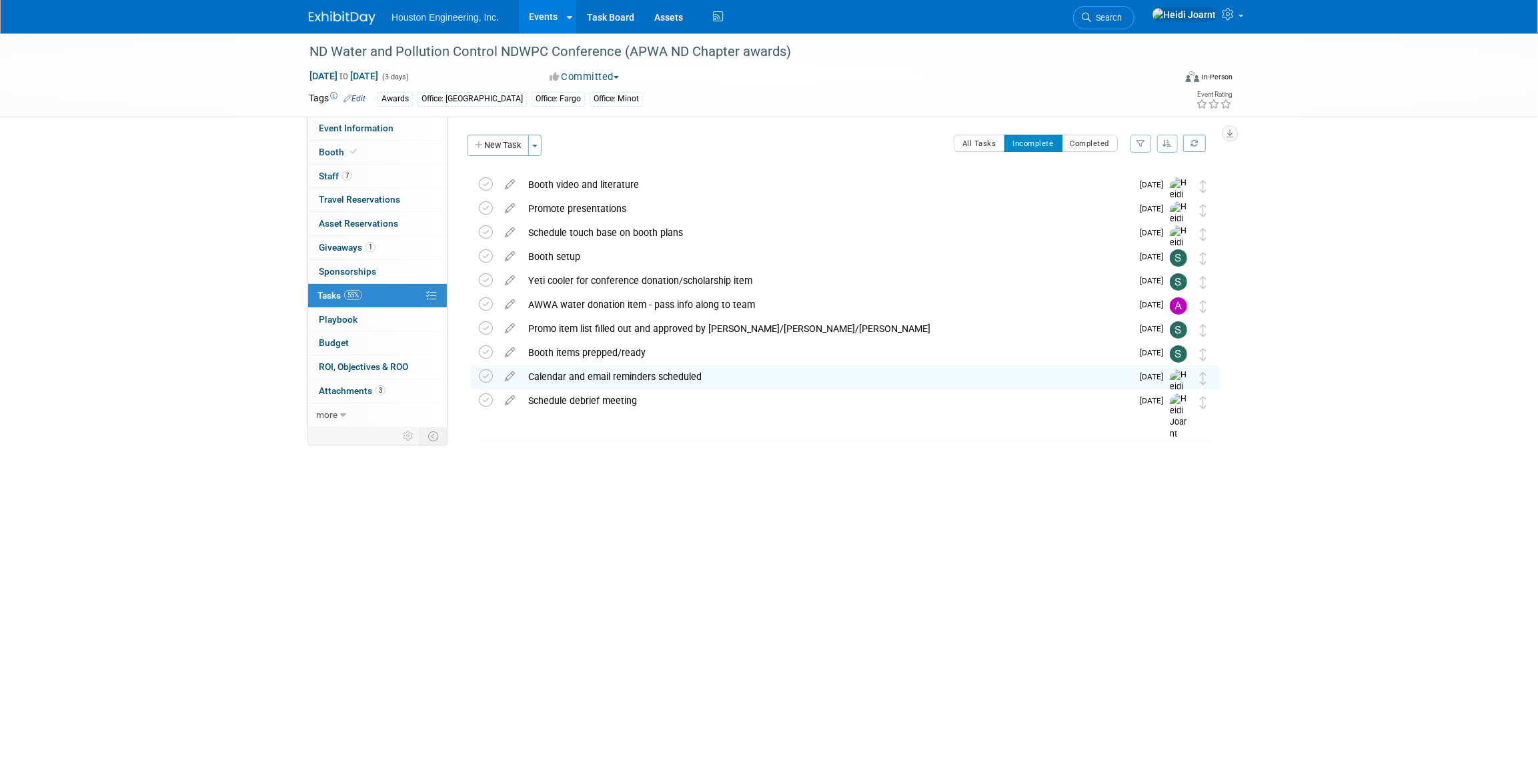
click at [552, 26] on link "Events" at bounding box center [543, 16] width 49 height 33
